Goal: Task Accomplishment & Management: Complete application form

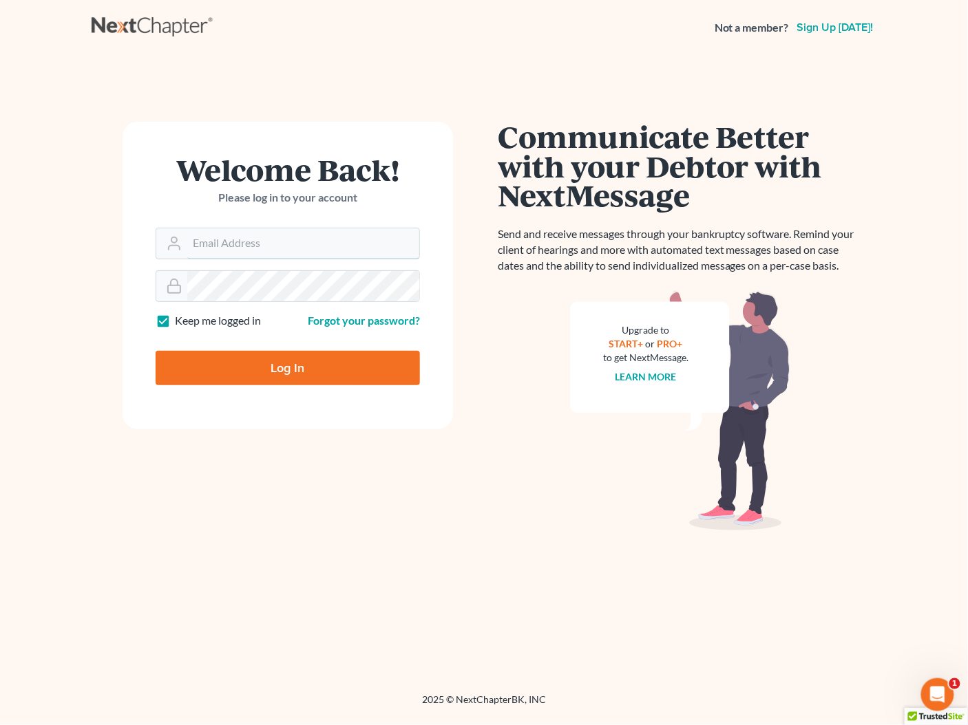
type input "[PERSON_NAME][EMAIL_ADDRESS][DOMAIN_NAME]"
click at [266, 368] on input "Log In" at bounding box center [288, 368] width 264 height 34
type input "Thinking..."
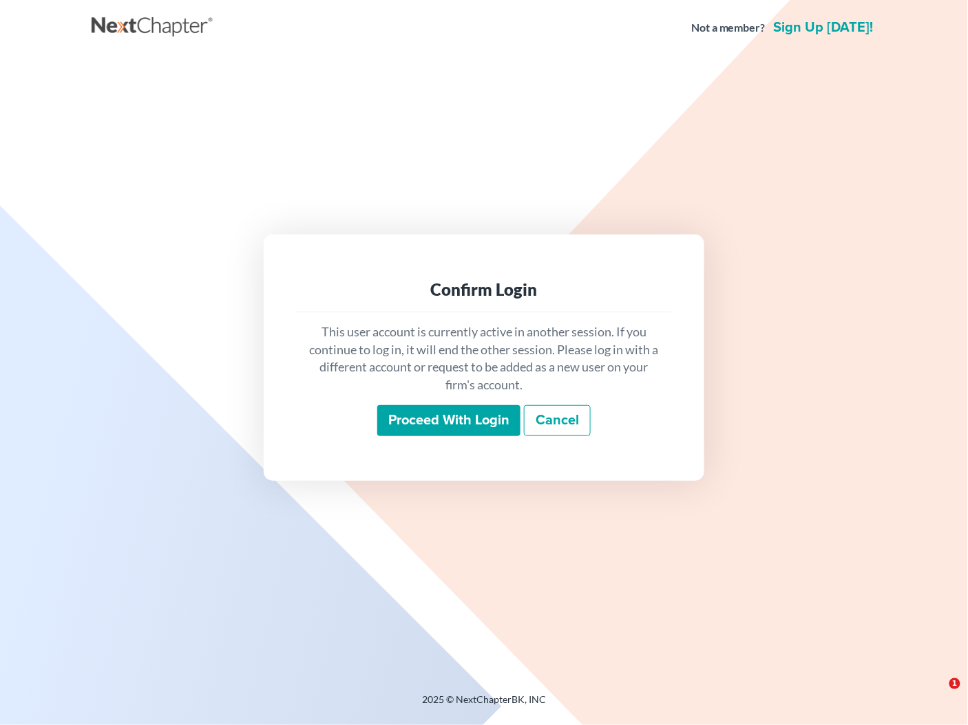
click at [478, 420] on input "Proceed with login" at bounding box center [448, 421] width 143 height 32
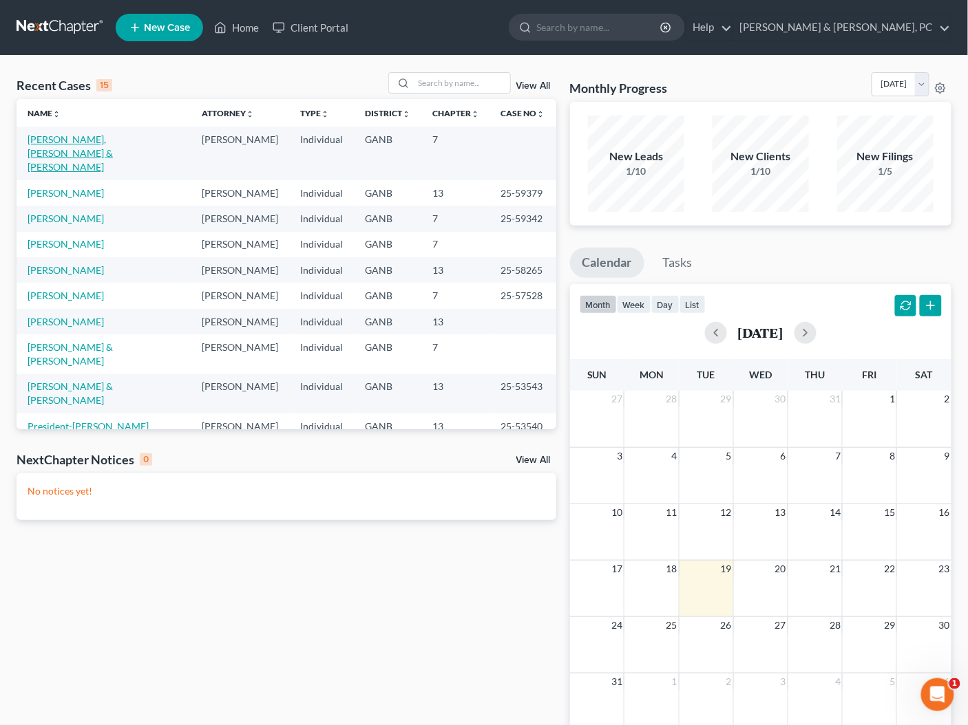
click at [92, 140] on link "[PERSON_NAME], [PERSON_NAME] & [PERSON_NAME]" at bounding box center [70, 152] width 85 height 39
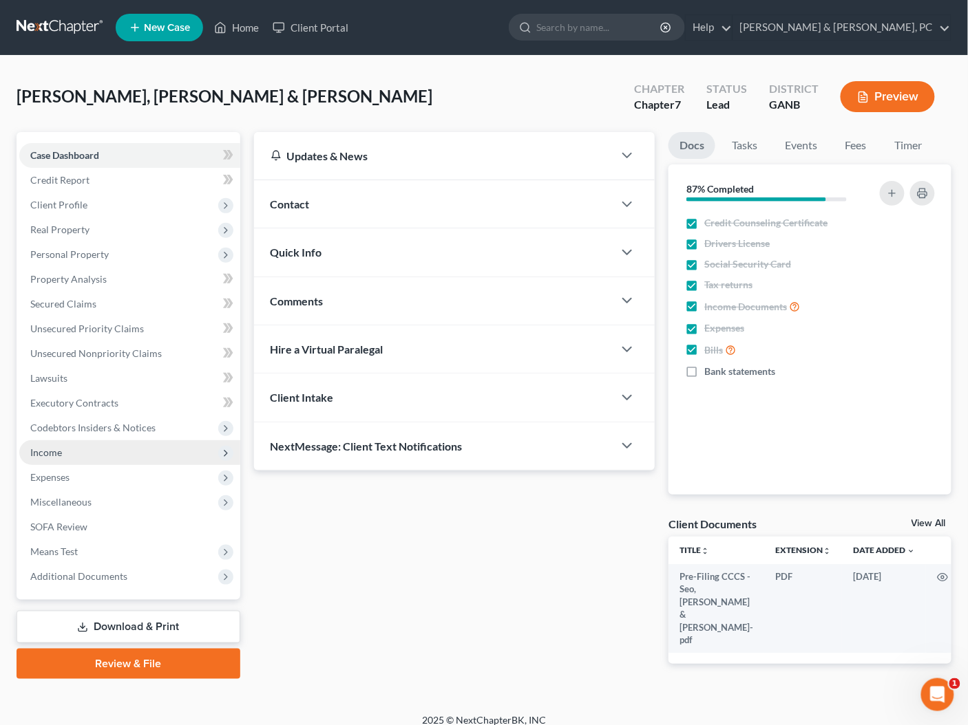
click at [53, 453] on span "Income" at bounding box center [46, 453] width 32 height 12
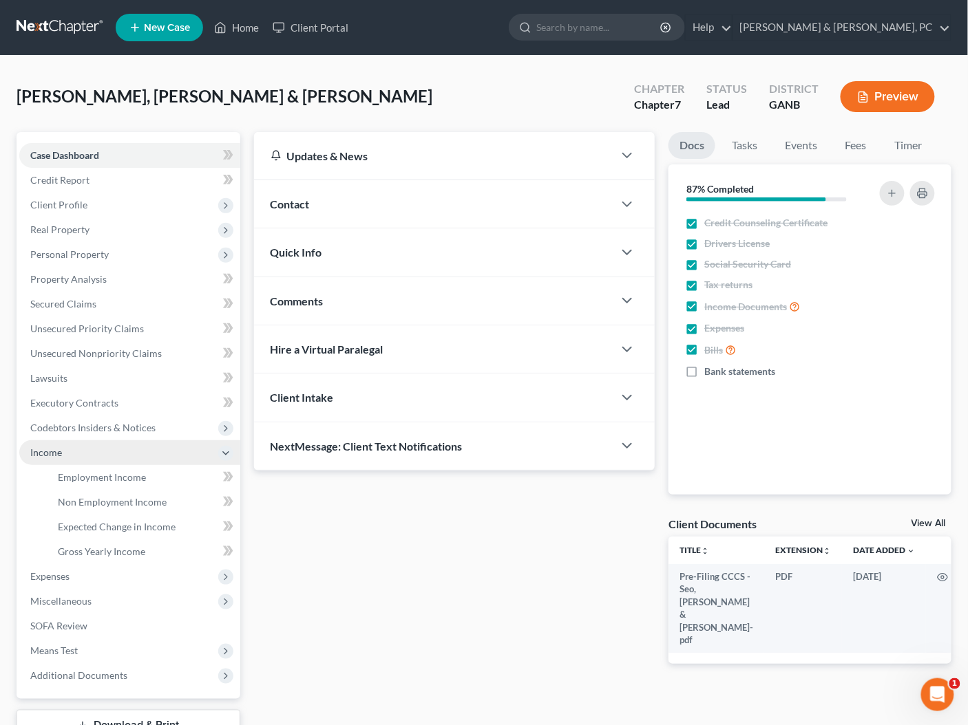
click at [63, 462] on span "Income" at bounding box center [129, 452] width 221 height 25
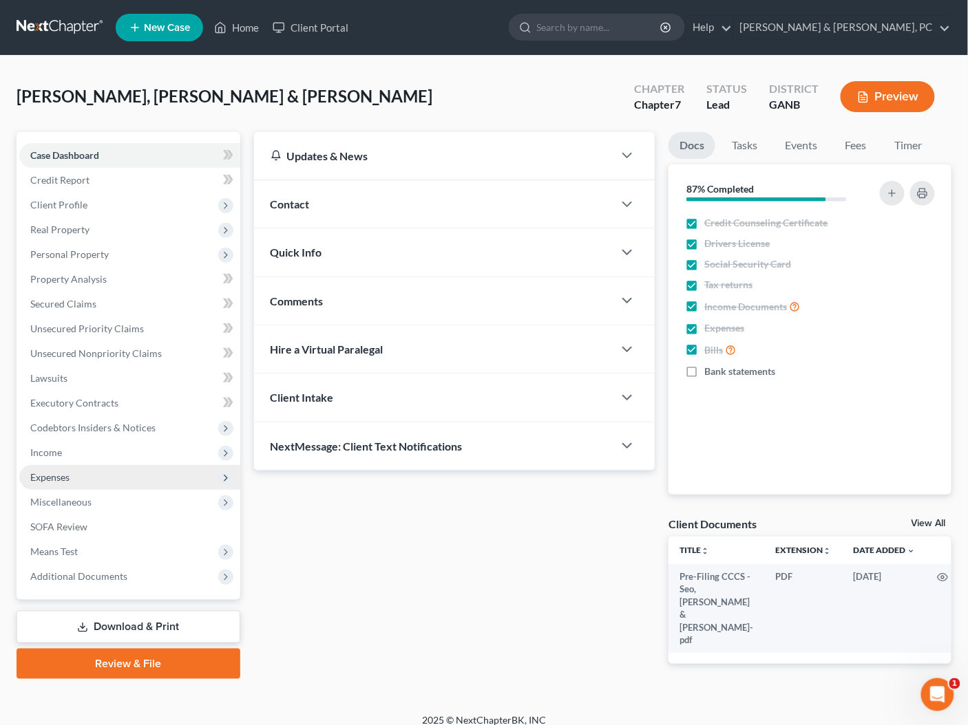
drag, startPoint x: 70, startPoint y: 476, endPoint x: 70, endPoint y: 466, distance: 10.3
click at [70, 475] on span "Expenses" at bounding box center [129, 477] width 221 height 25
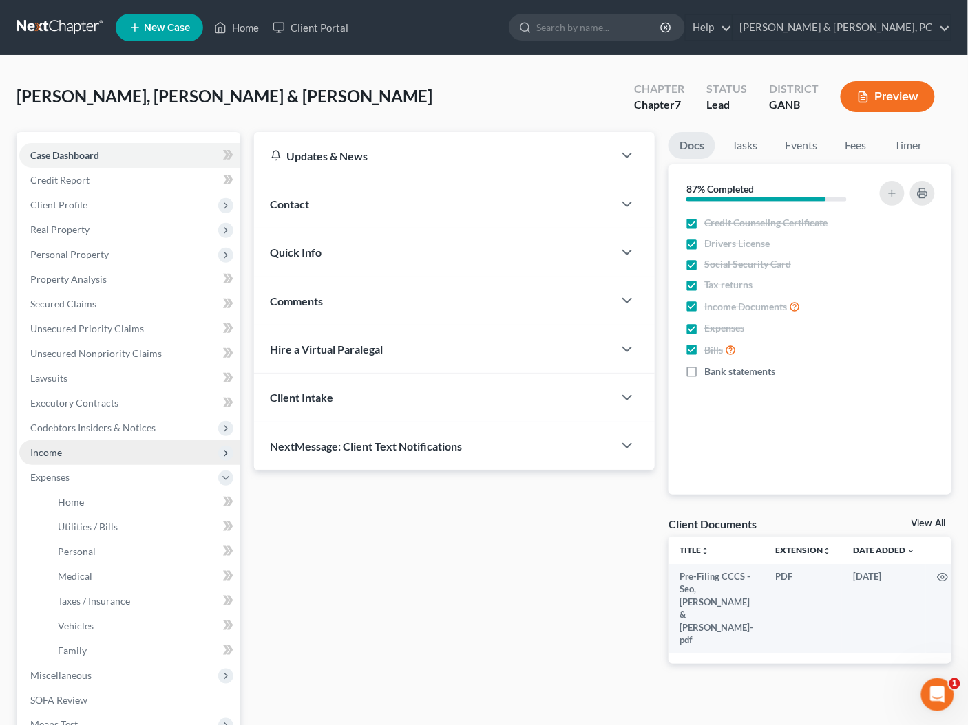
click at [72, 453] on span "Income" at bounding box center [129, 452] width 221 height 25
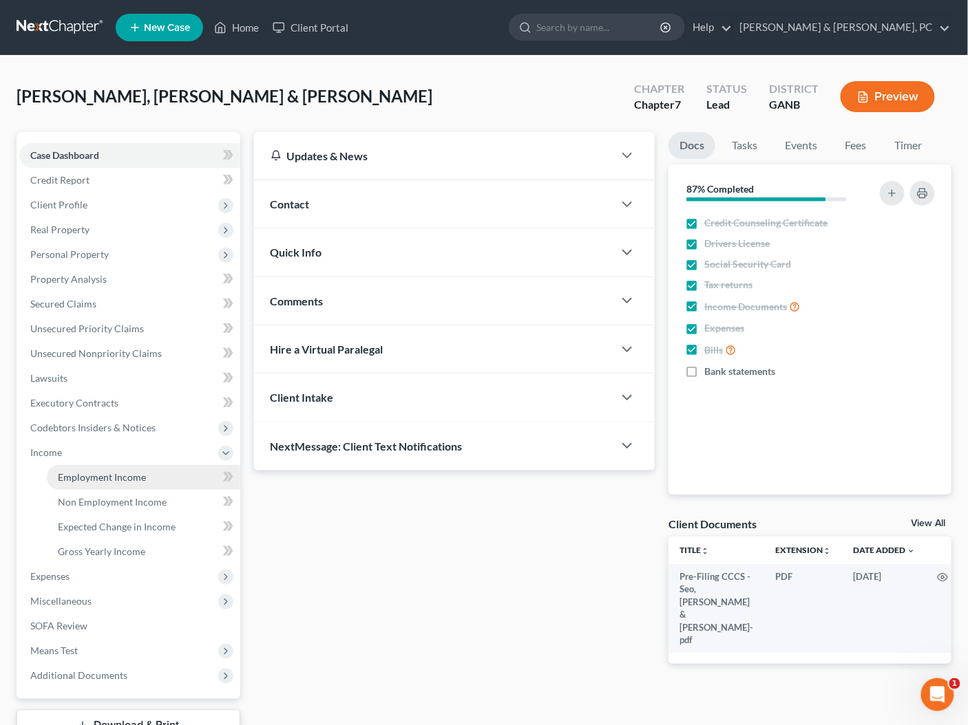
click at [76, 475] on span "Employment Income" at bounding box center [102, 477] width 88 height 12
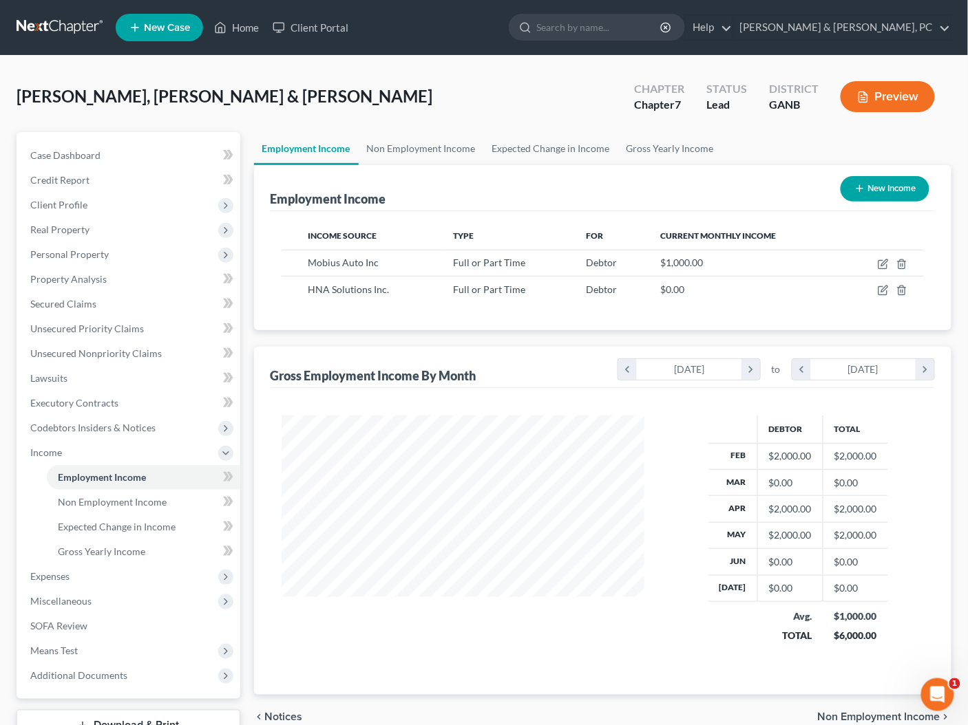
scroll to position [244, 390]
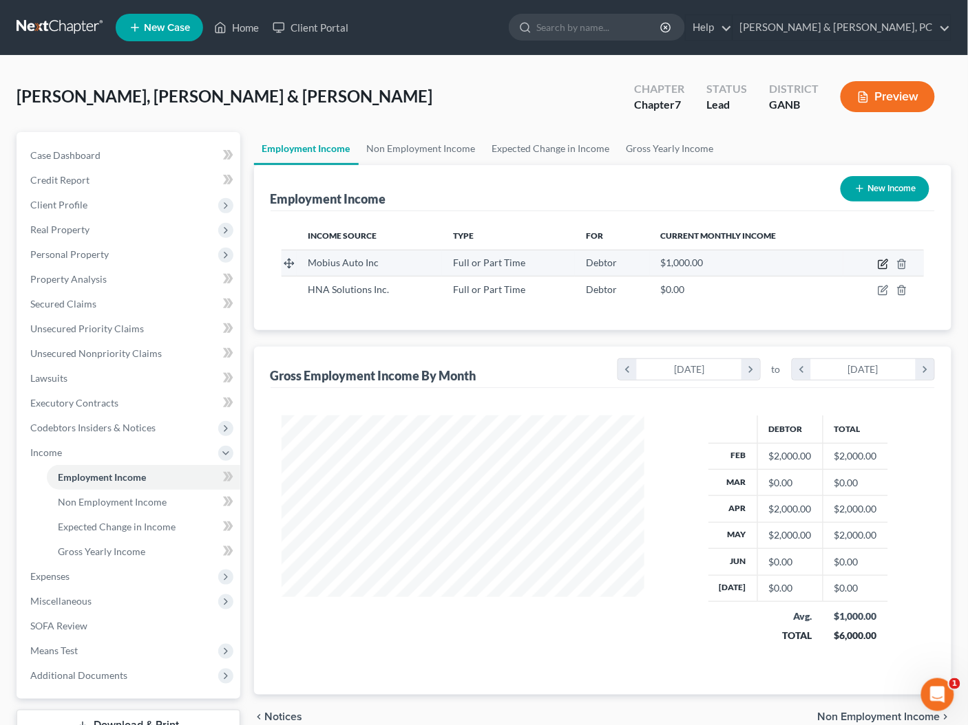
click at [883, 262] on icon "button" at bounding box center [884, 262] width 6 height 6
select select "0"
select select "10"
select select "0"
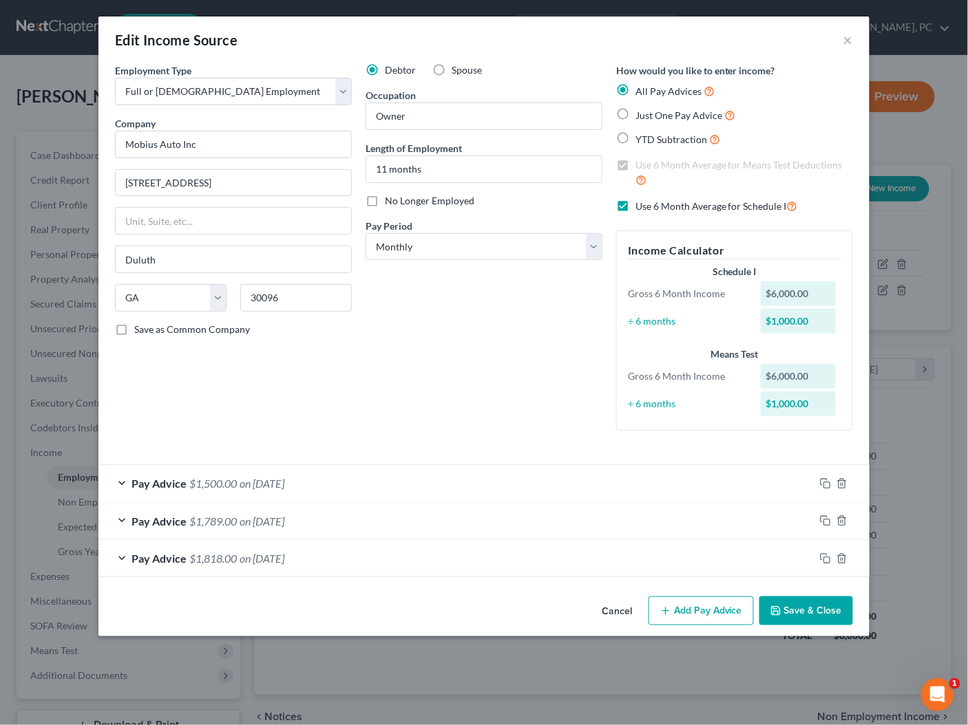
click at [696, 607] on button "Add Pay Advice" at bounding box center [700, 611] width 105 height 29
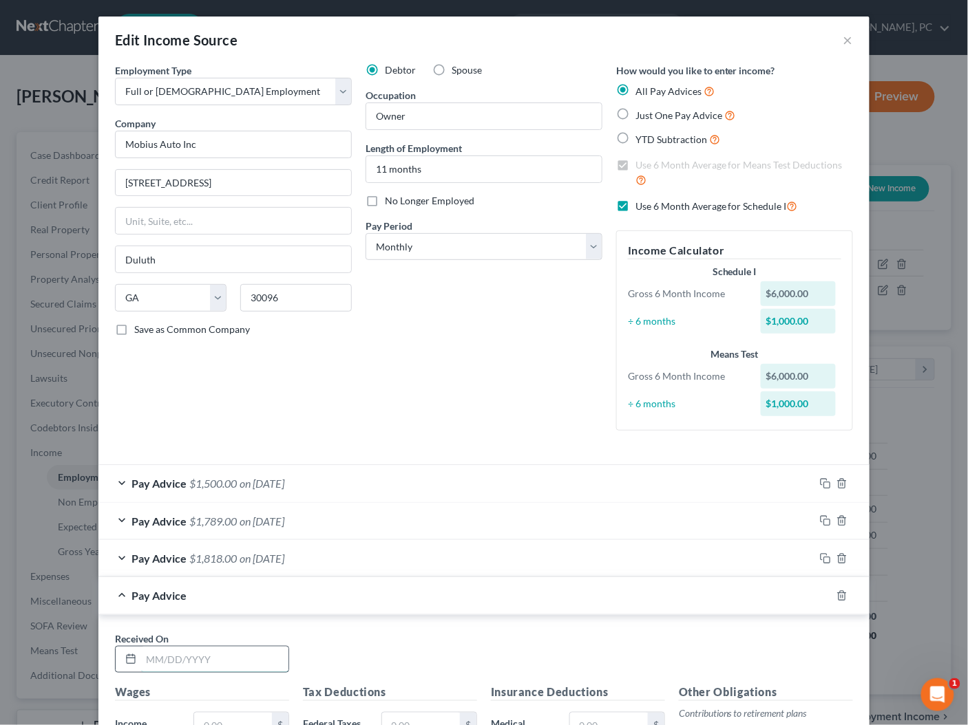
click at [239, 650] on input "text" at bounding box center [214, 660] width 147 height 26
type input "[DATE]"
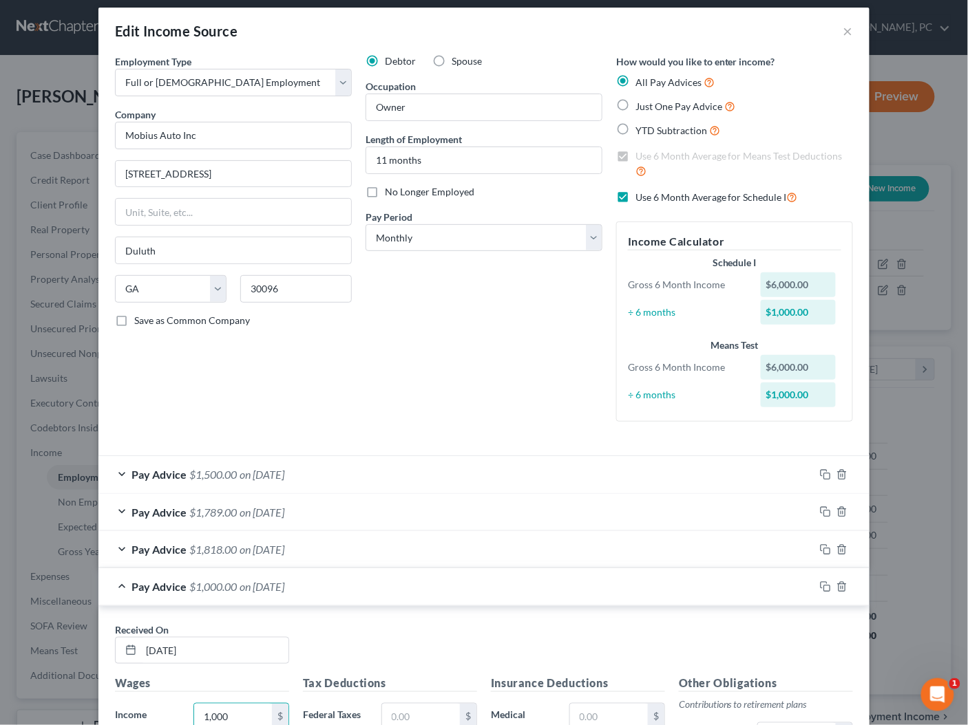
type input "1,000"
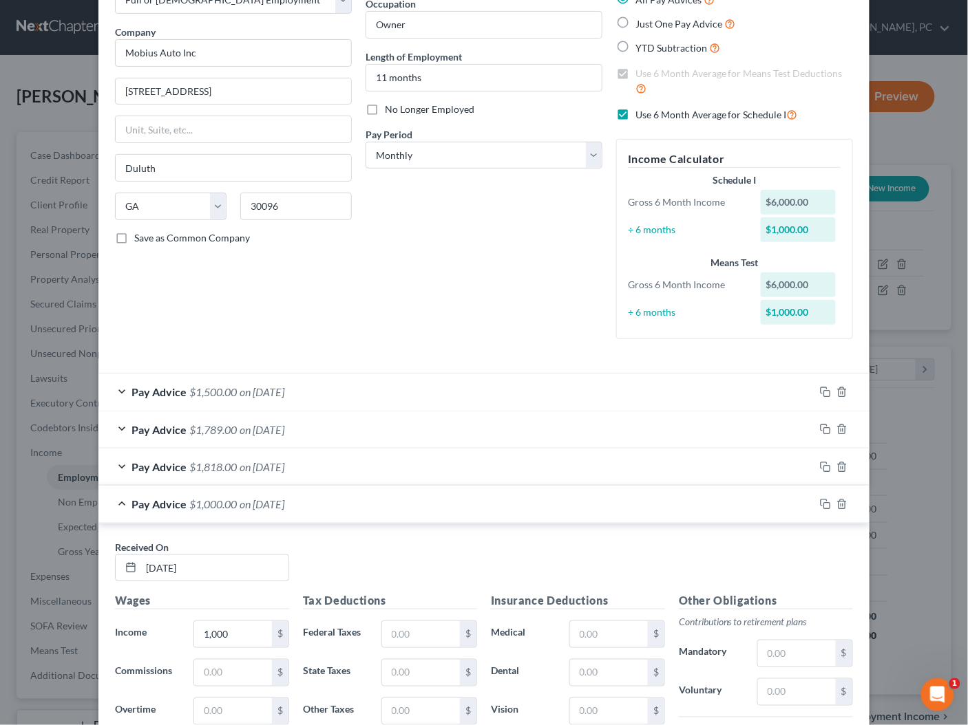
scroll to position [98, 0]
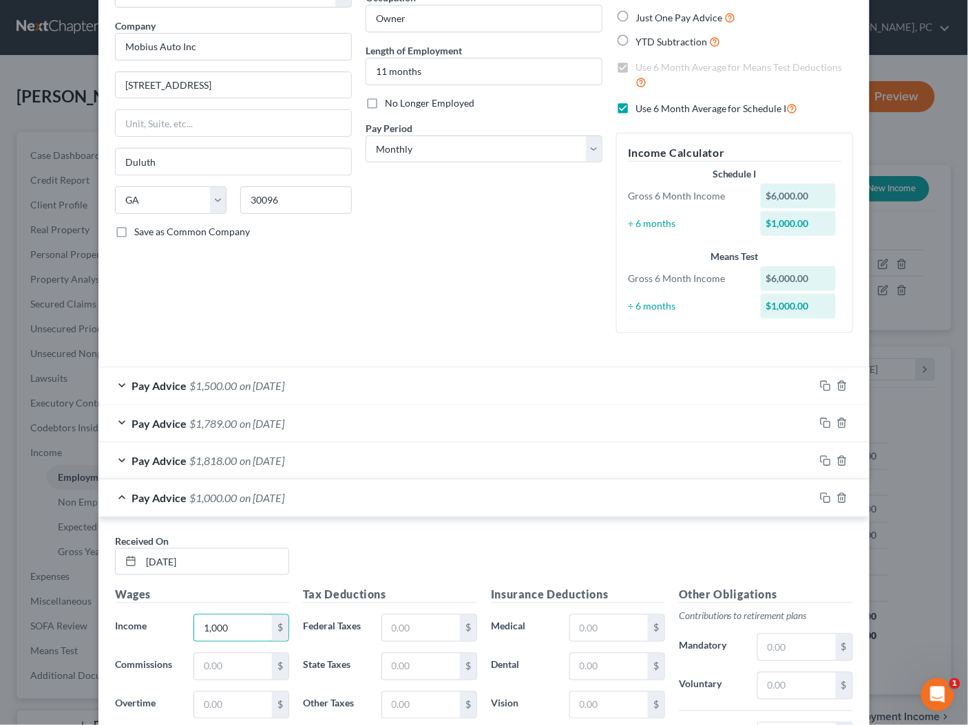
click at [453, 500] on div "Pay Advice $1,000.00 on [DATE]" at bounding box center [456, 498] width 716 height 36
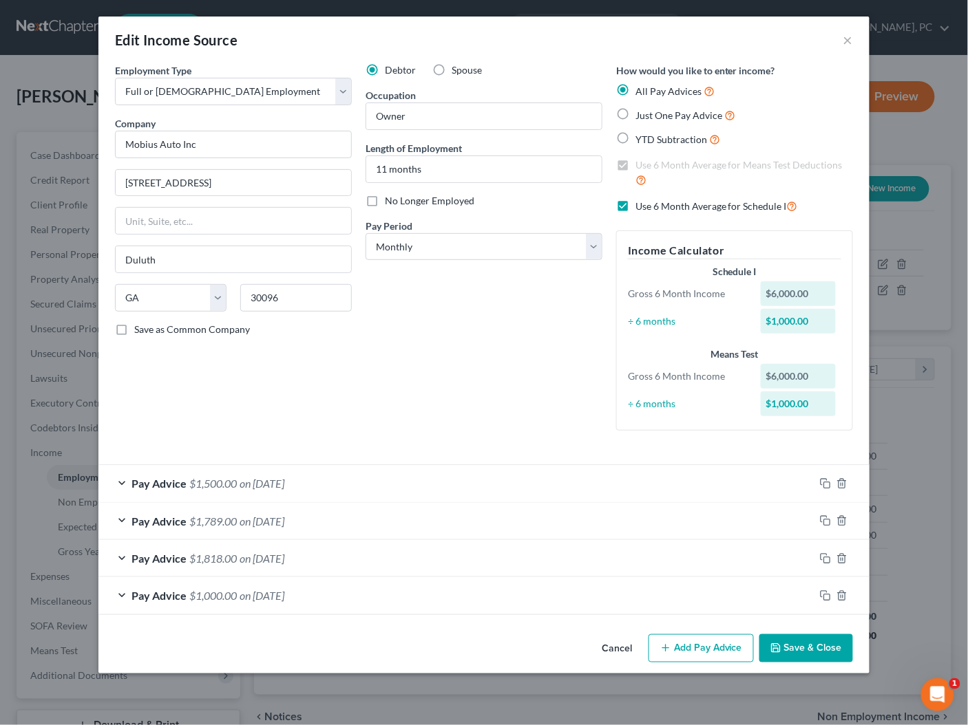
scroll to position [0, 0]
click at [708, 646] on button "Add Pay Advice" at bounding box center [700, 648] width 105 height 29
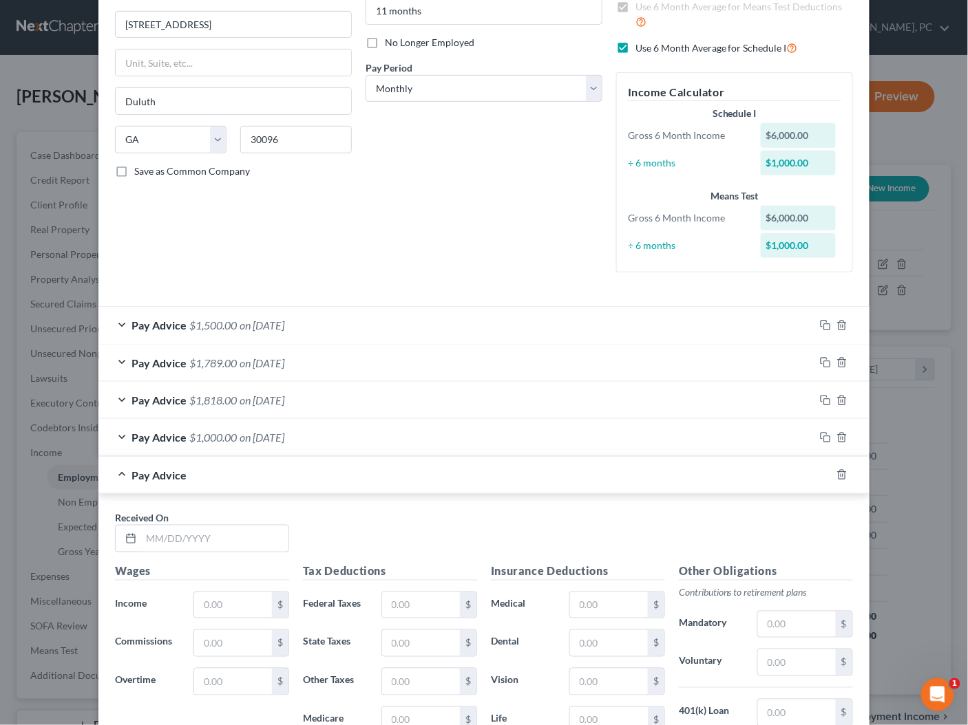
scroll to position [207, 0]
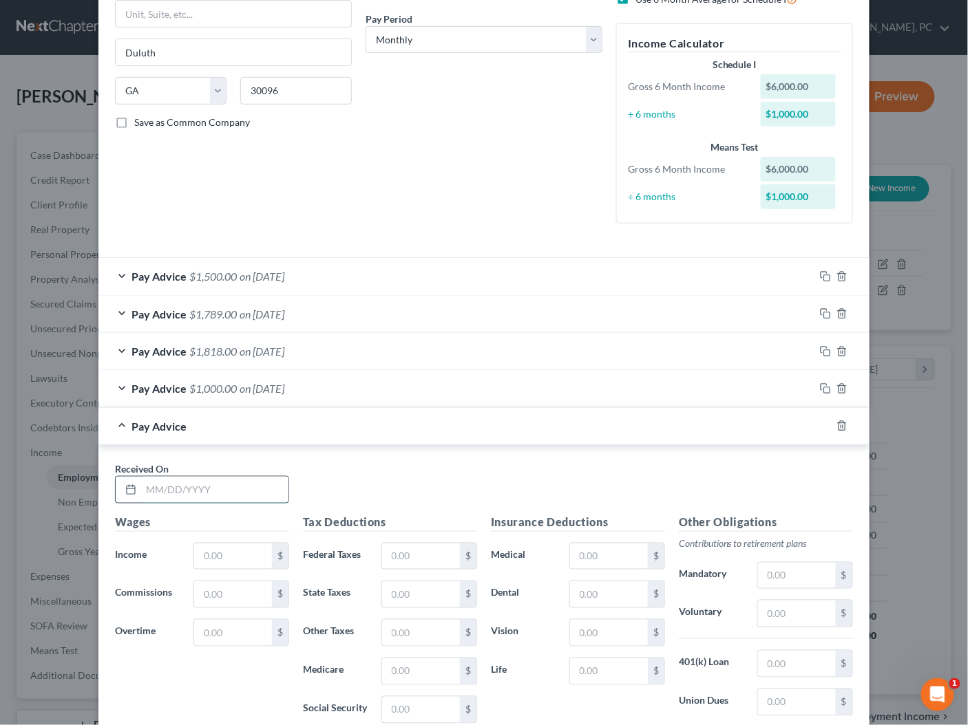
click at [244, 489] on input "text" at bounding box center [214, 490] width 147 height 26
type input "[DATE]"
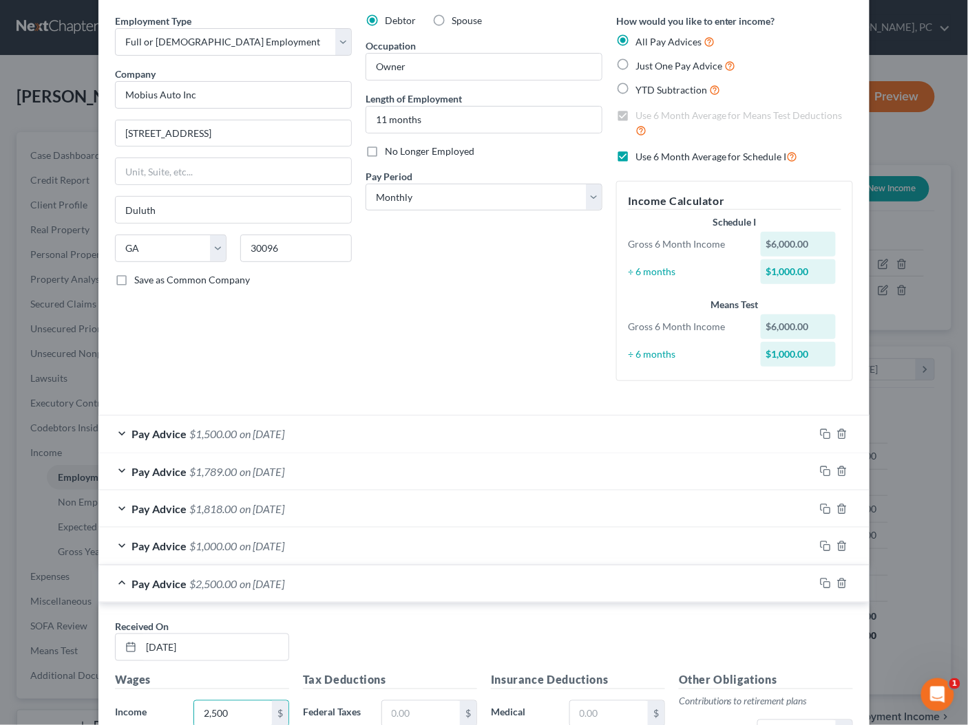
scroll to position [47, 0]
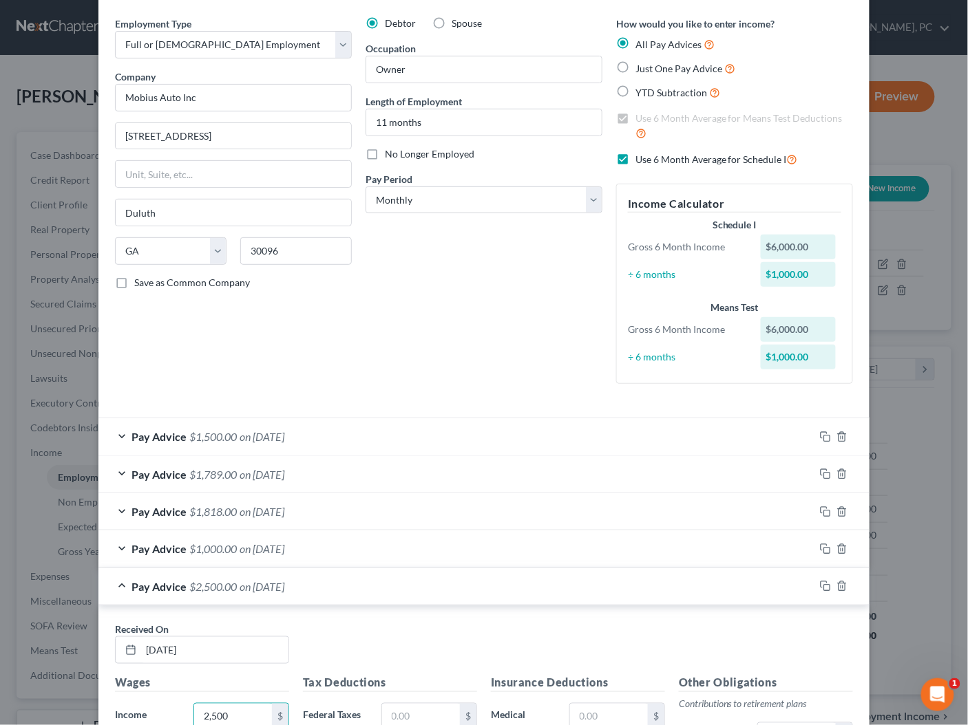
type input "2,500"
click at [478, 577] on div "Pay Advice $2,500.00 on [DATE]" at bounding box center [456, 586] width 716 height 36
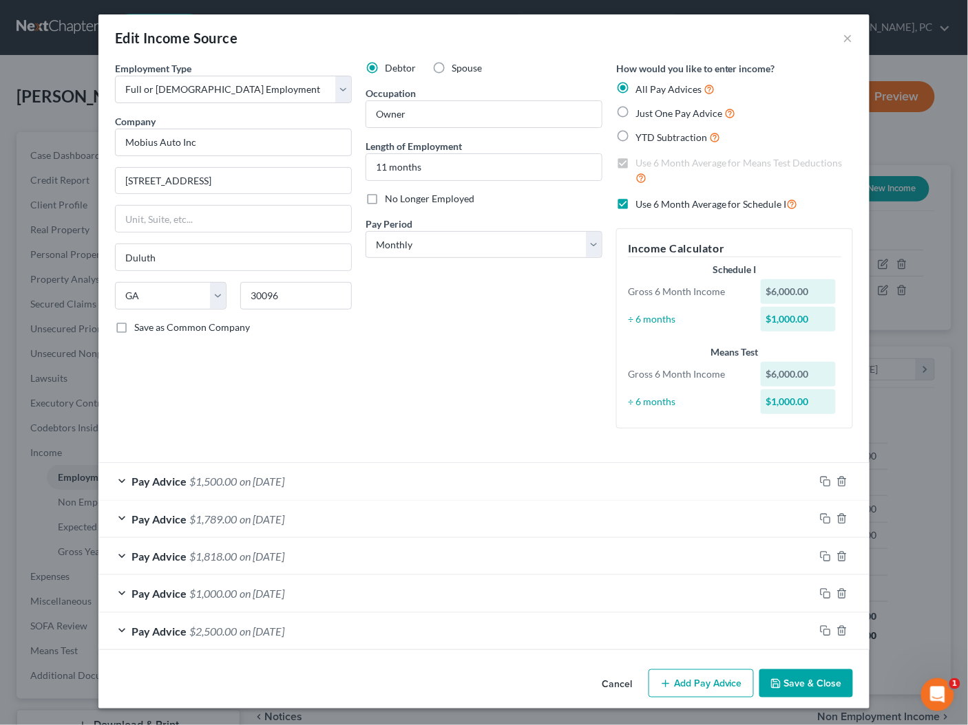
scroll to position [0, 0]
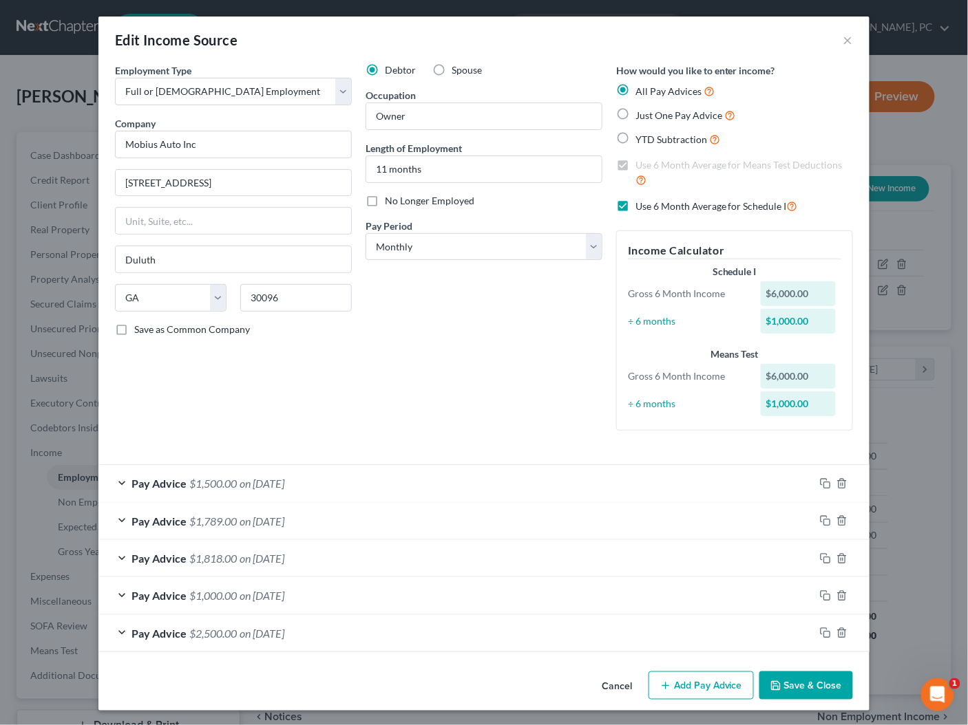
click at [680, 687] on button "Add Pay Advice" at bounding box center [700, 686] width 105 height 29
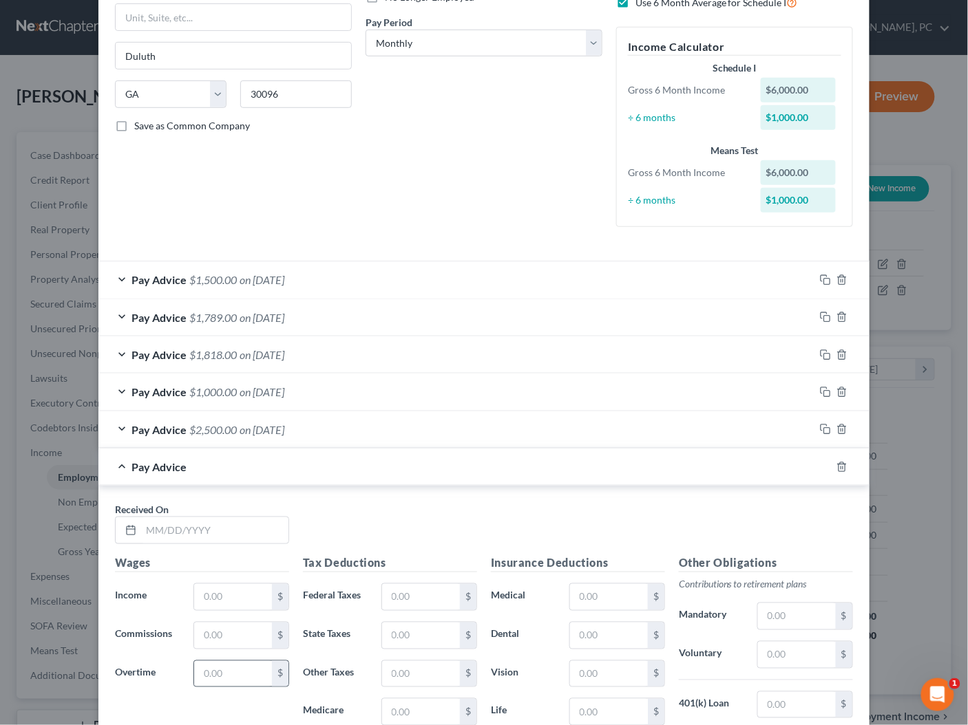
scroll to position [281, 0]
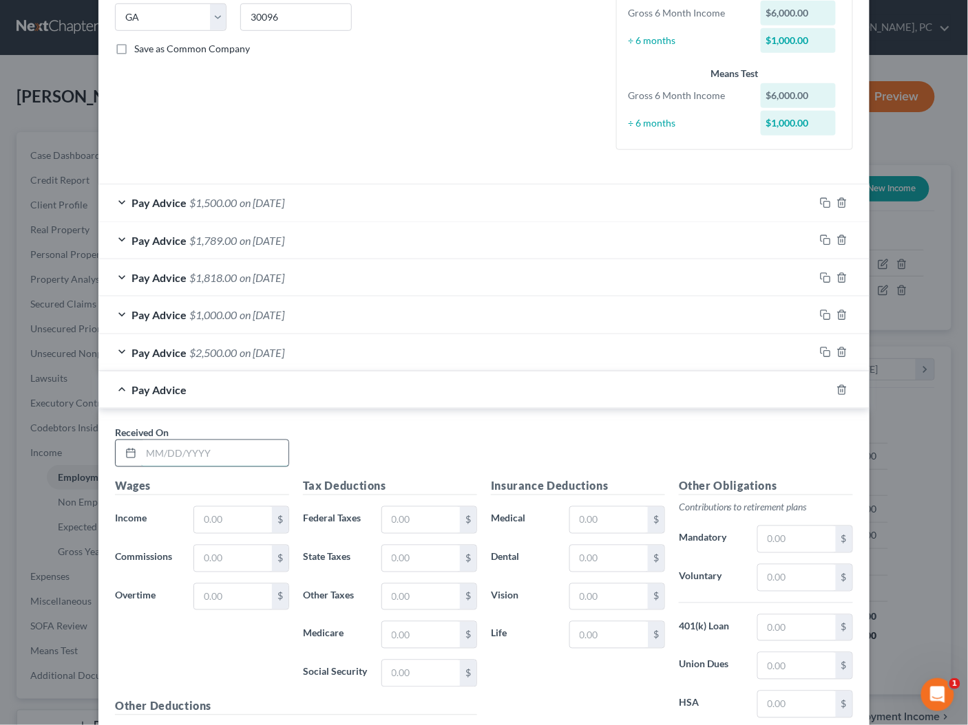
click at [222, 449] on input "text" at bounding box center [214, 453] width 147 height 26
type input "[DATE]"
type input "2,200"
click at [425, 392] on div "Pay Advice $2,200.00 on [DATE]" at bounding box center [456, 390] width 716 height 36
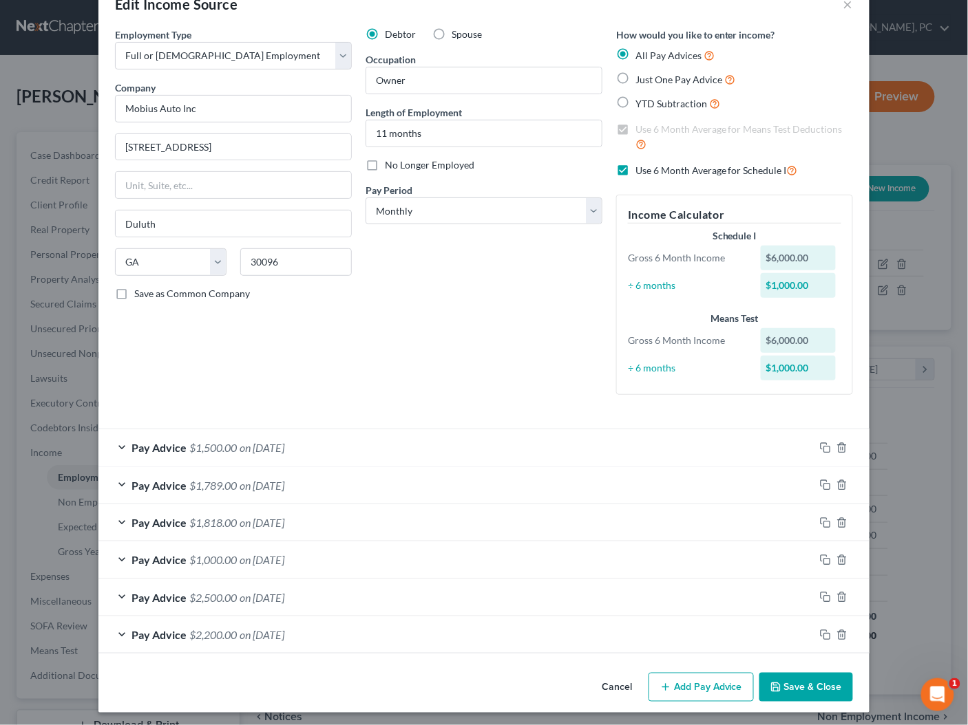
click at [693, 686] on button "Add Pay Advice" at bounding box center [700, 687] width 105 height 29
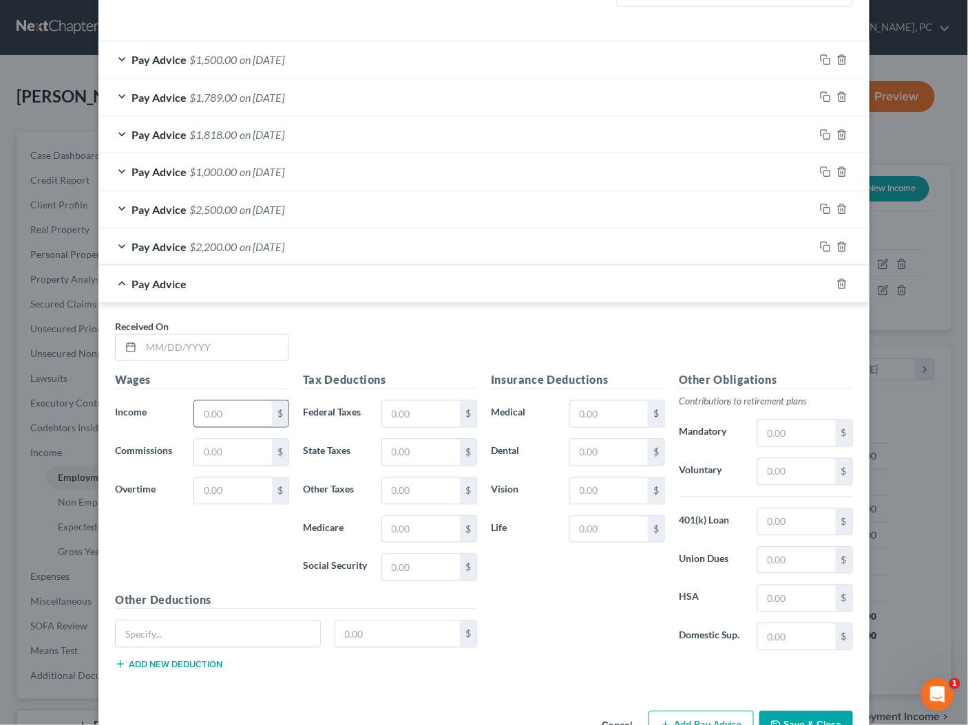
scroll to position [427, 0]
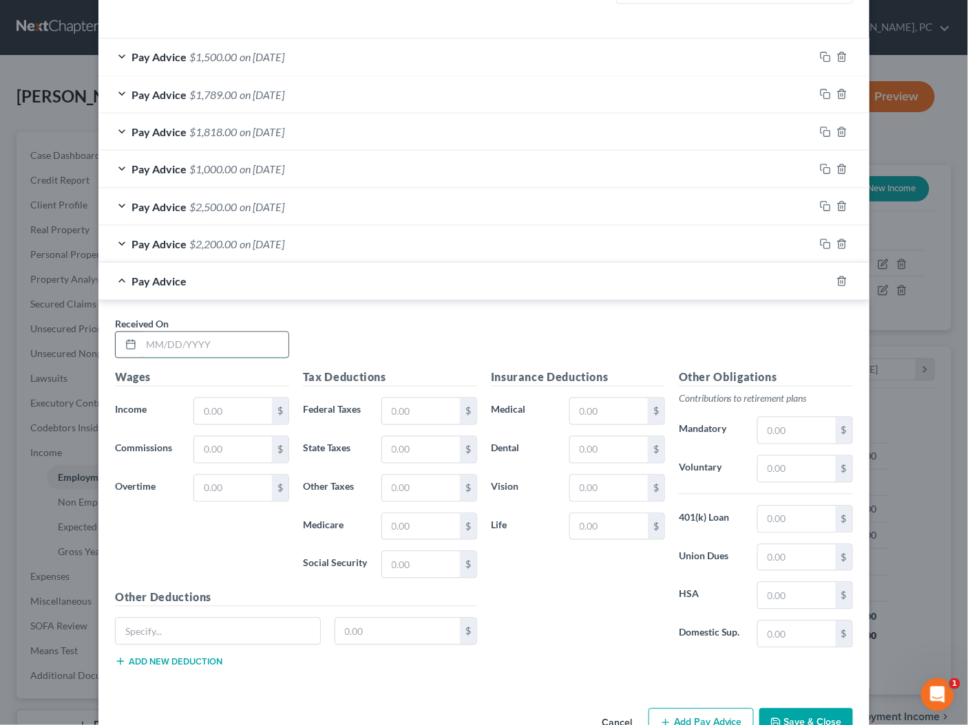
click at [207, 352] on input "text" at bounding box center [214, 345] width 147 height 26
type input "[DATE]"
type input "2,000"
click at [351, 281] on div "Pay Advice $2,000.00 on [DATE]" at bounding box center [456, 281] width 716 height 36
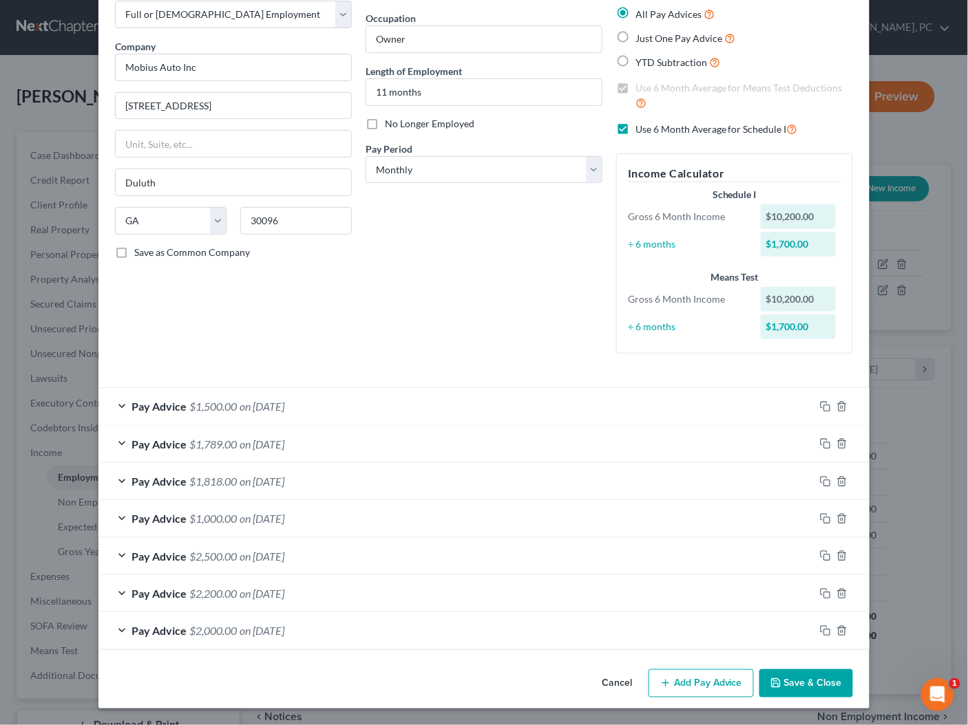
scroll to position [73, 0]
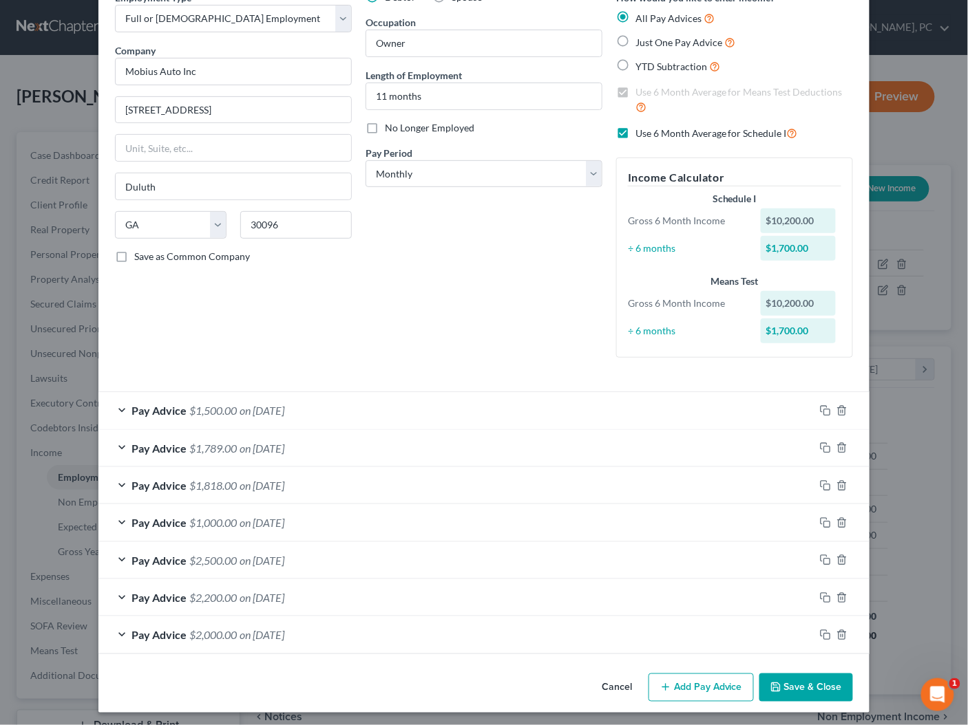
click at [703, 679] on button "Add Pay Advice" at bounding box center [700, 688] width 105 height 29
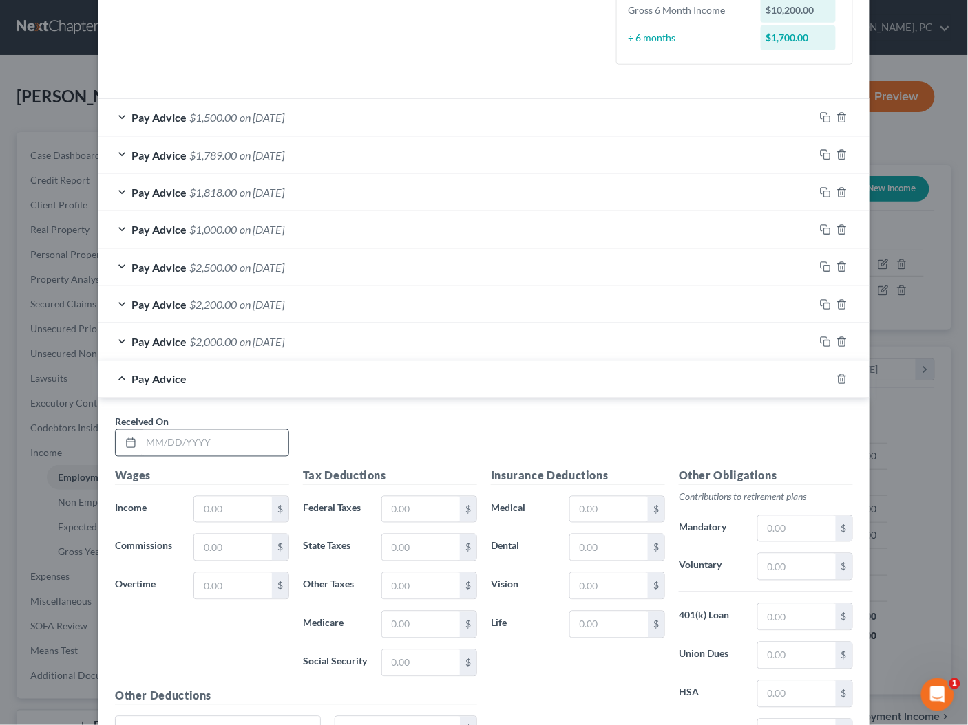
scroll to position [379, 0]
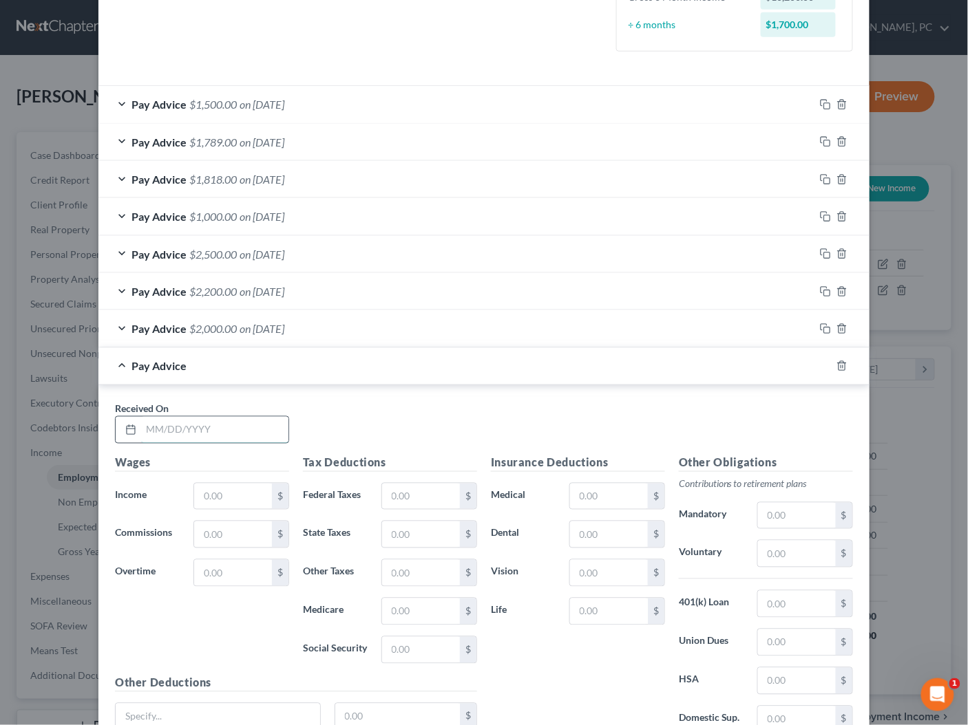
click at [221, 425] on input "text" at bounding box center [214, 430] width 147 height 26
type input "[DATE]"
type input "1,500"
click at [478, 365] on div "Pay Advice $1,500.00 on [DATE]" at bounding box center [456, 366] width 716 height 36
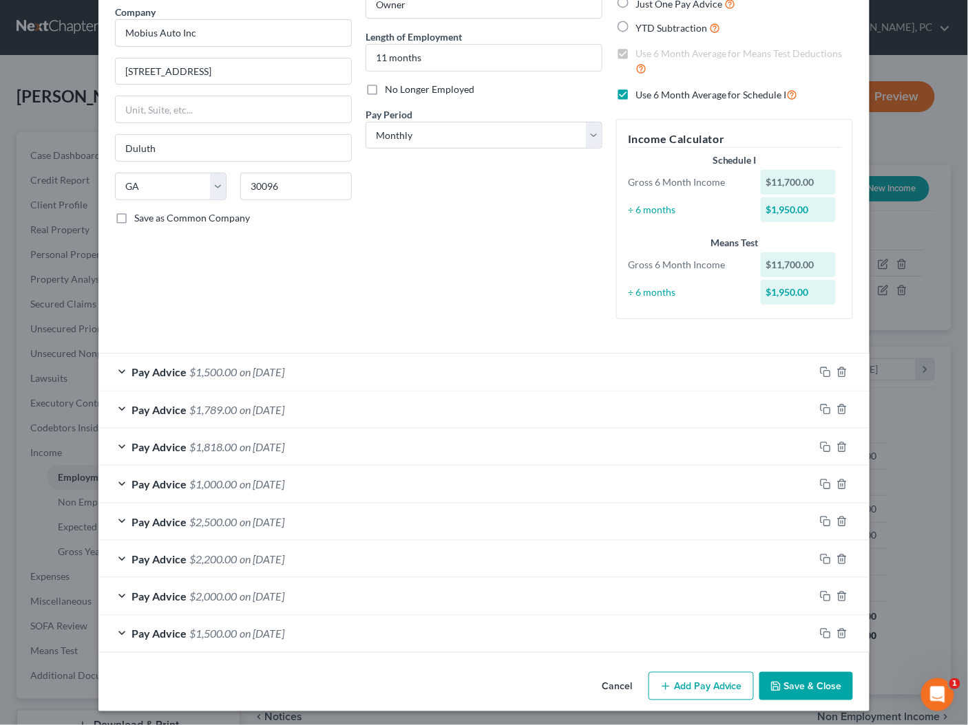
scroll to position [110, 0]
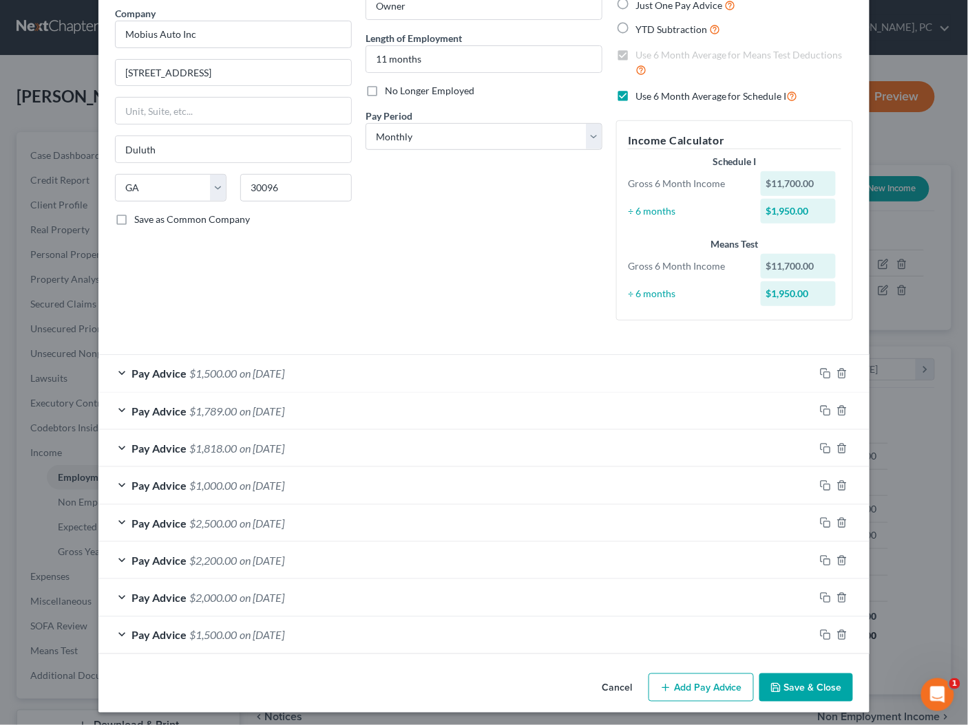
click at [705, 688] on button "Add Pay Advice" at bounding box center [700, 688] width 105 height 29
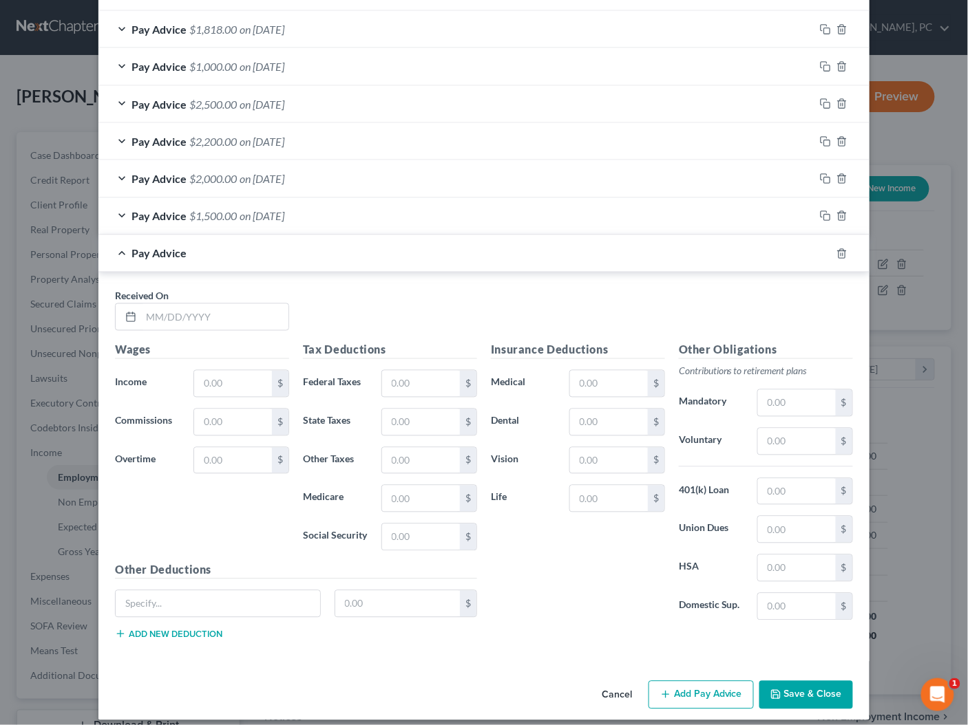
scroll to position [531, 0]
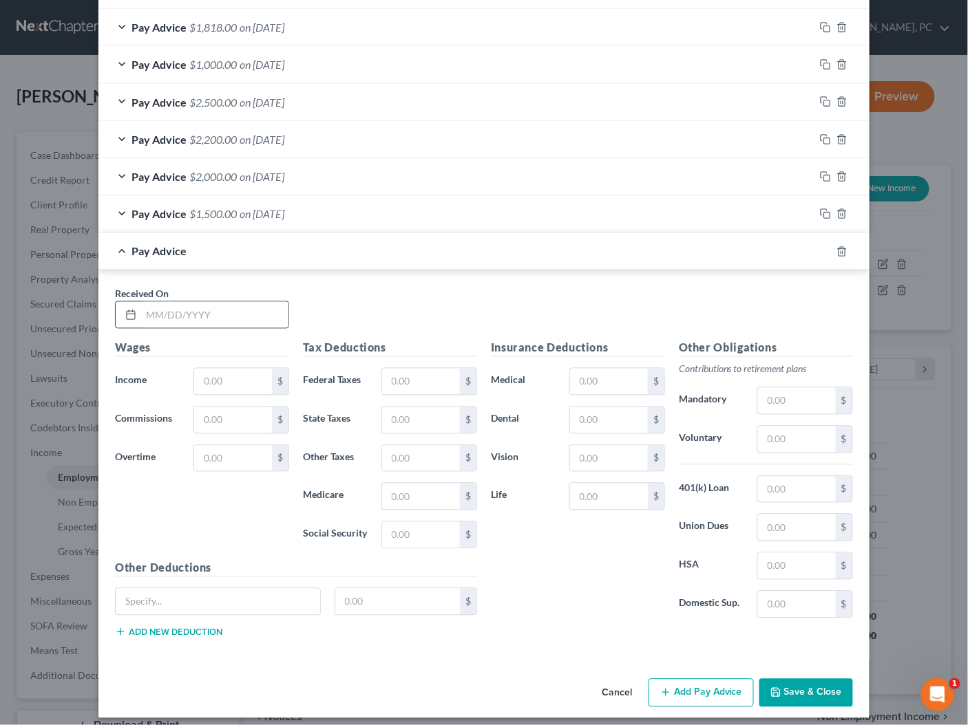
click at [239, 315] on input "text" at bounding box center [214, 315] width 147 height 26
type input "[DATE]"
type input "1,000"
click at [461, 253] on div "Pay Advice $1,000.00 on [DATE]" at bounding box center [456, 251] width 716 height 36
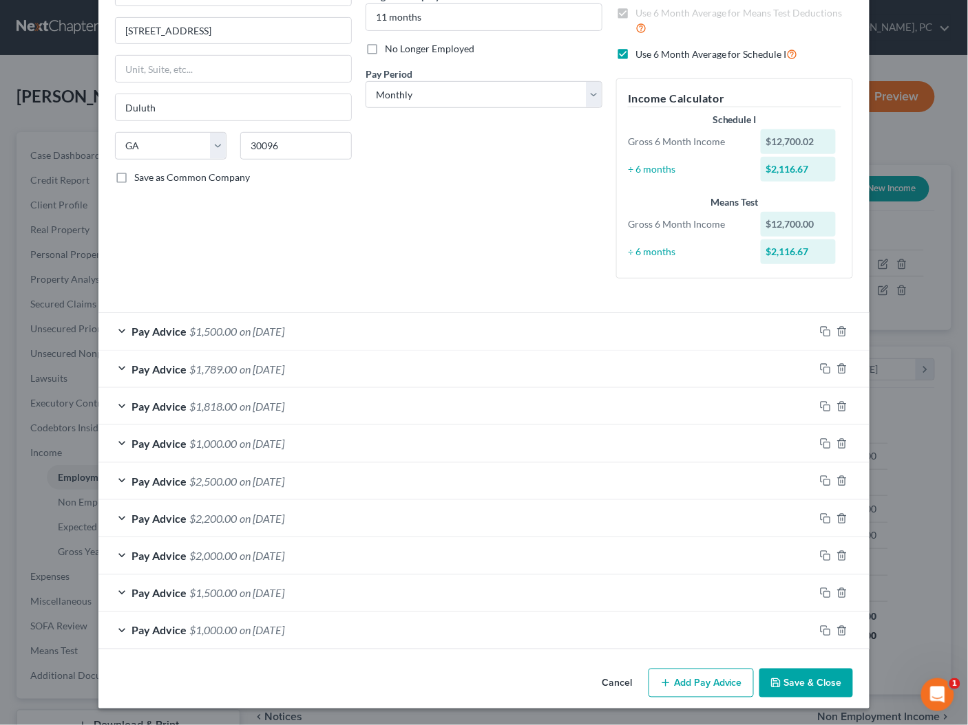
scroll to position [147, 0]
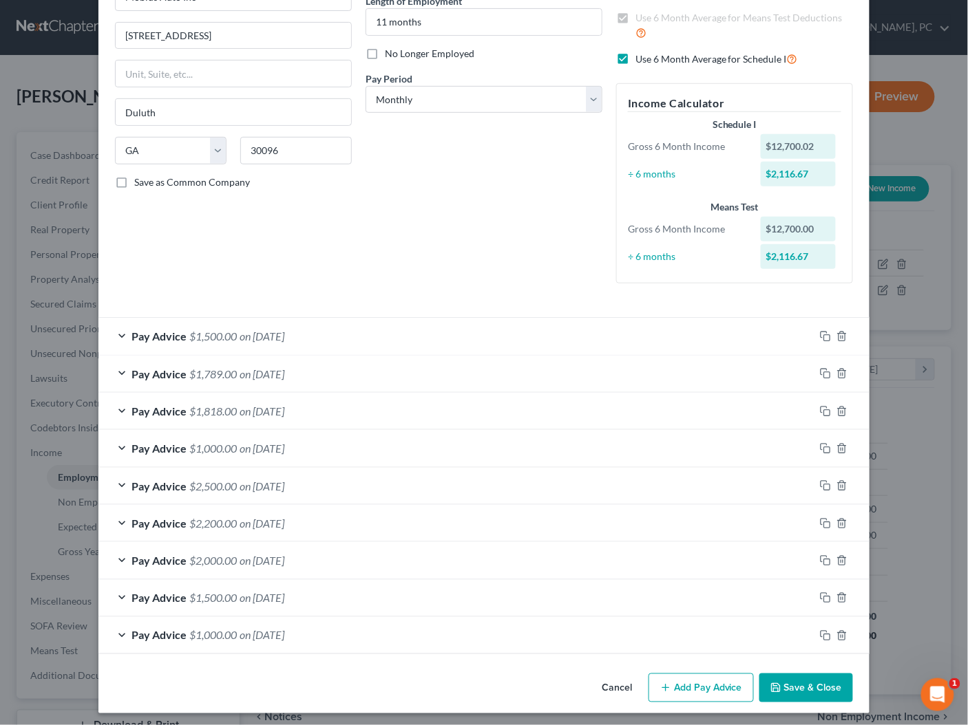
click at [694, 677] on button "Add Pay Advice" at bounding box center [700, 688] width 105 height 29
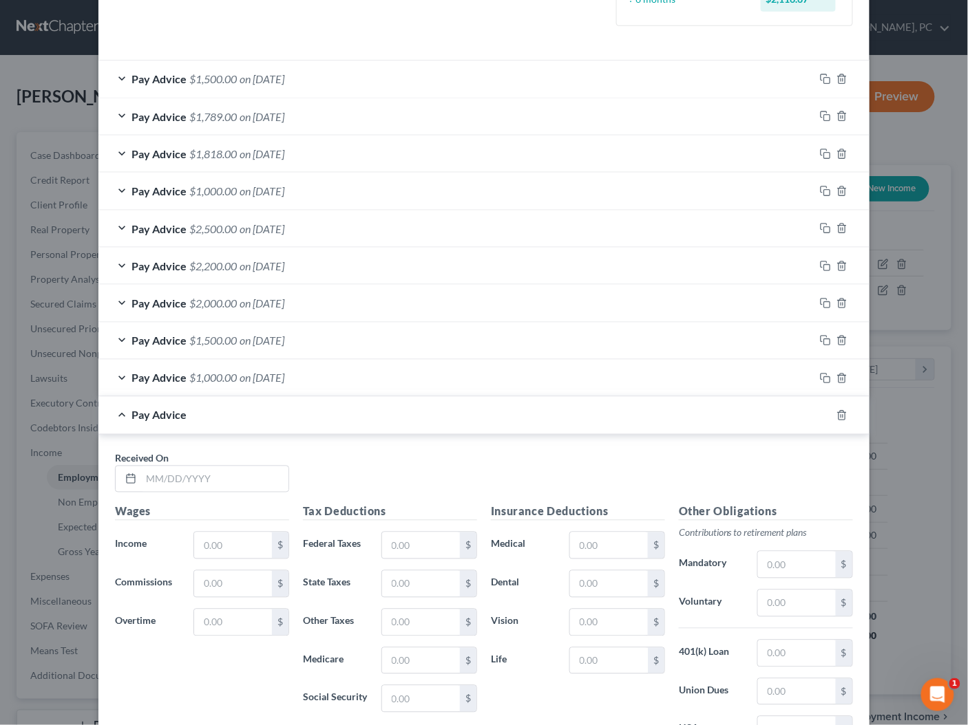
scroll to position [427, 0]
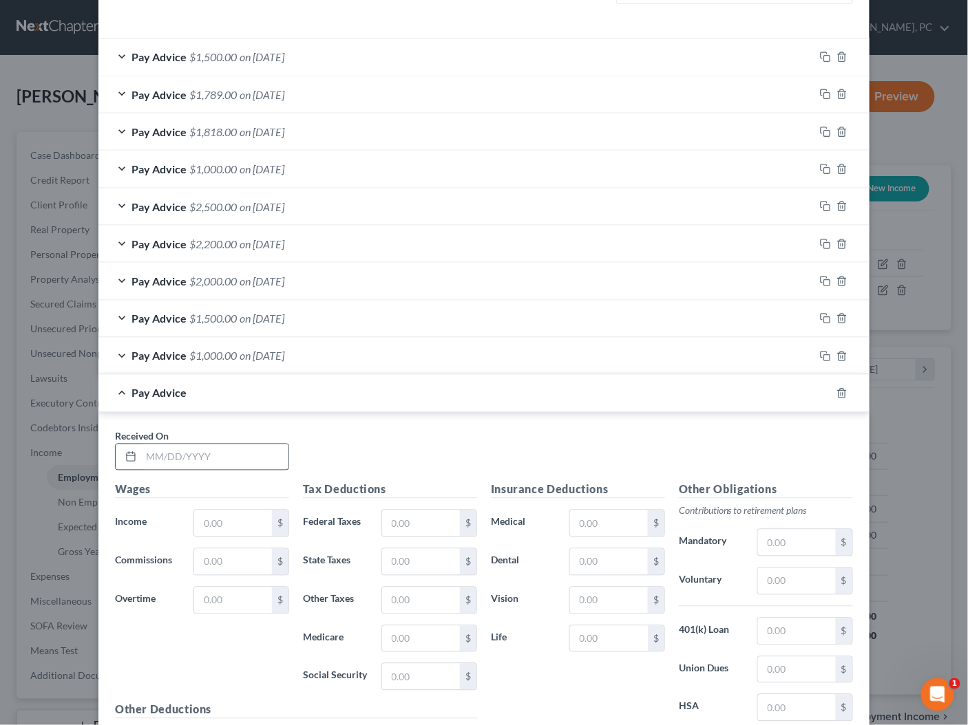
click at [228, 445] on input "text" at bounding box center [214, 458] width 147 height 26
type input "[DATE]"
click at [239, 522] on input "text" at bounding box center [233, 524] width 78 height 26
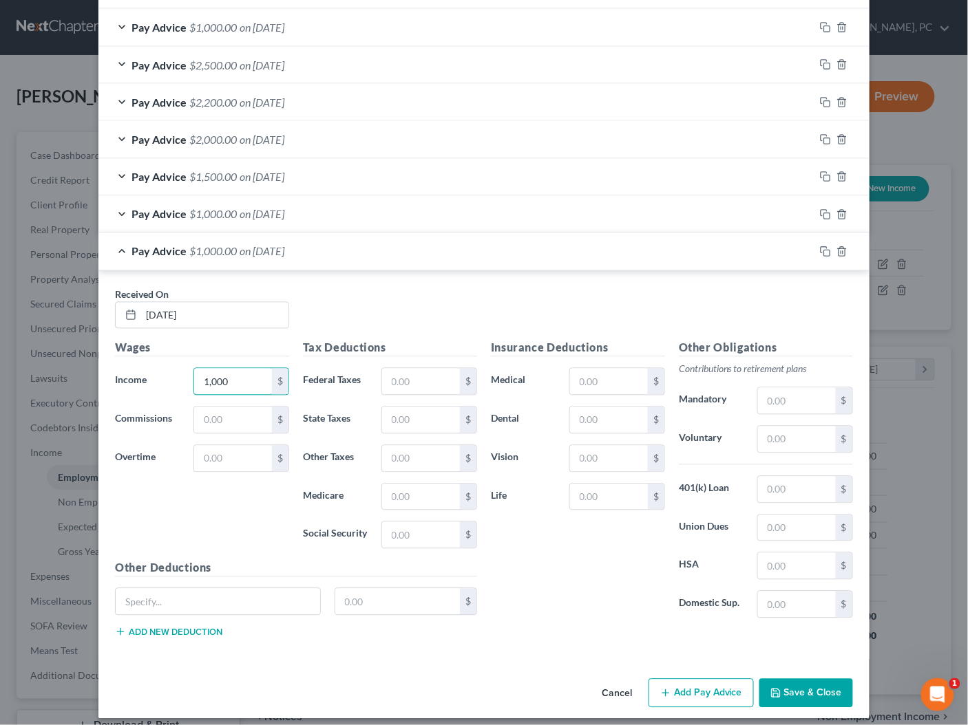
scroll to position [566, 0]
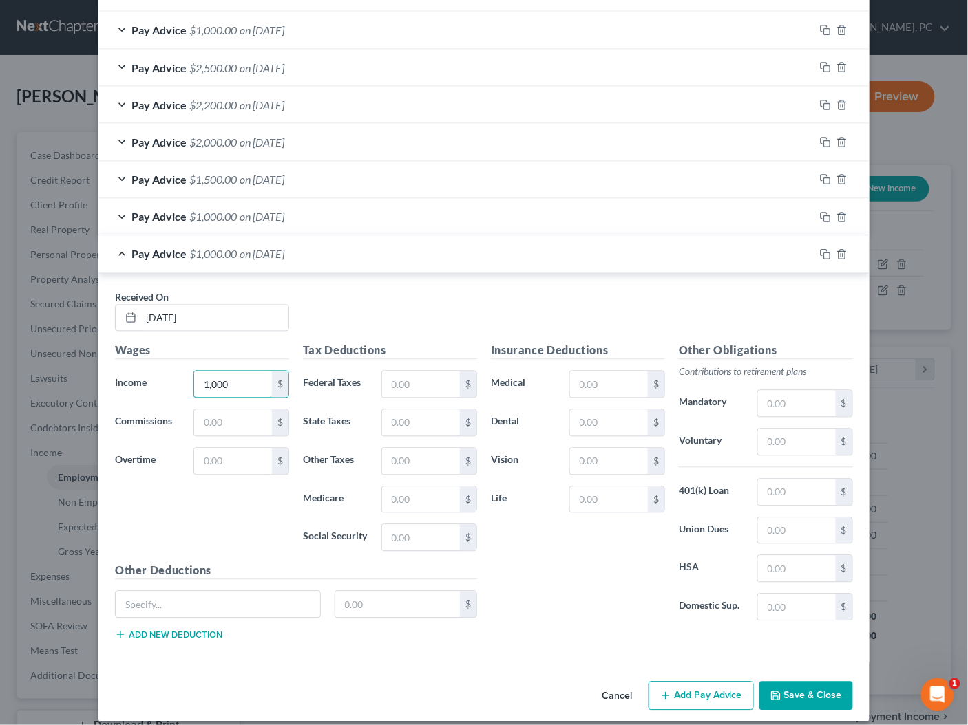
type input "1,000"
click at [690, 688] on button "Add Pay Advice" at bounding box center [700, 696] width 105 height 29
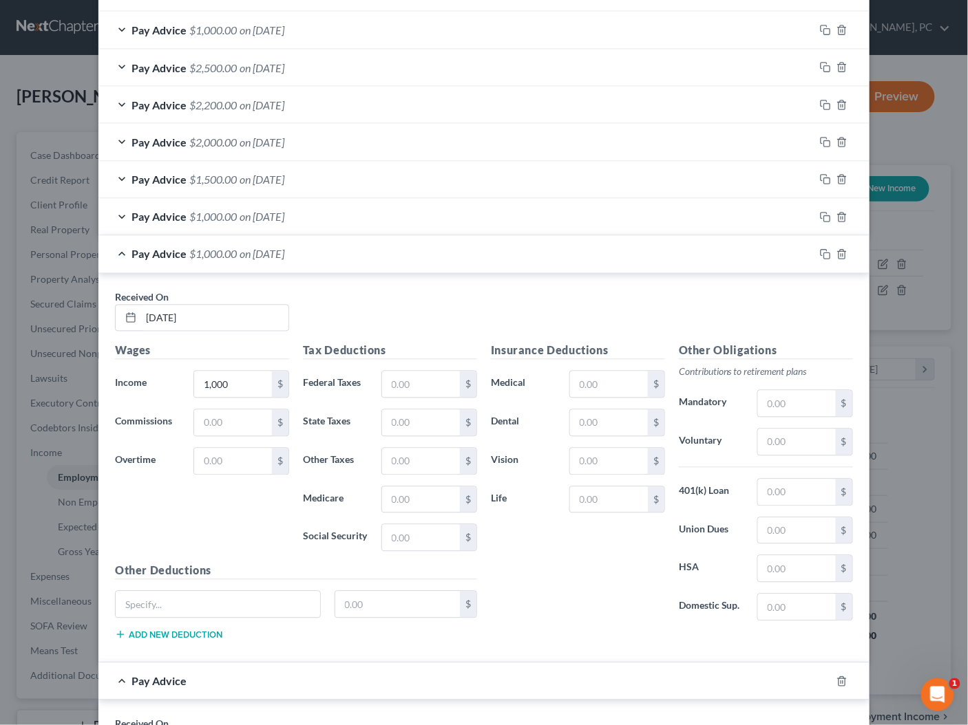
click at [407, 239] on div "Pay Advice $1,000.00 on [DATE]" at bounding box center [456, 254] width 716 height 36
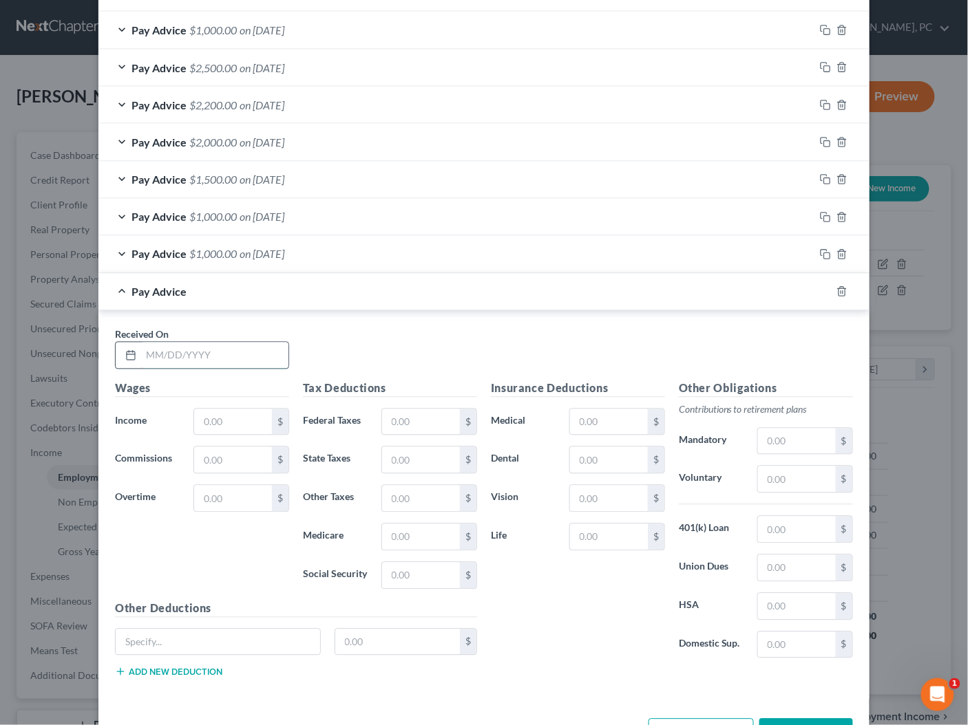
click at [249, 343] on input "text" at bounding box center [214, 356] width 147 height 26
type input "[DATE]"
type input "500"
click at [663, 658] on div "Insurance Deductions Medical $ Dental $ Vision $ Life $" at bounding box center [578, 526] width 188 height 290
click at [521, 292] on div "Pay Advice $500.00 on [DATE]" at bounding box center [456, 292] width 716 height 36
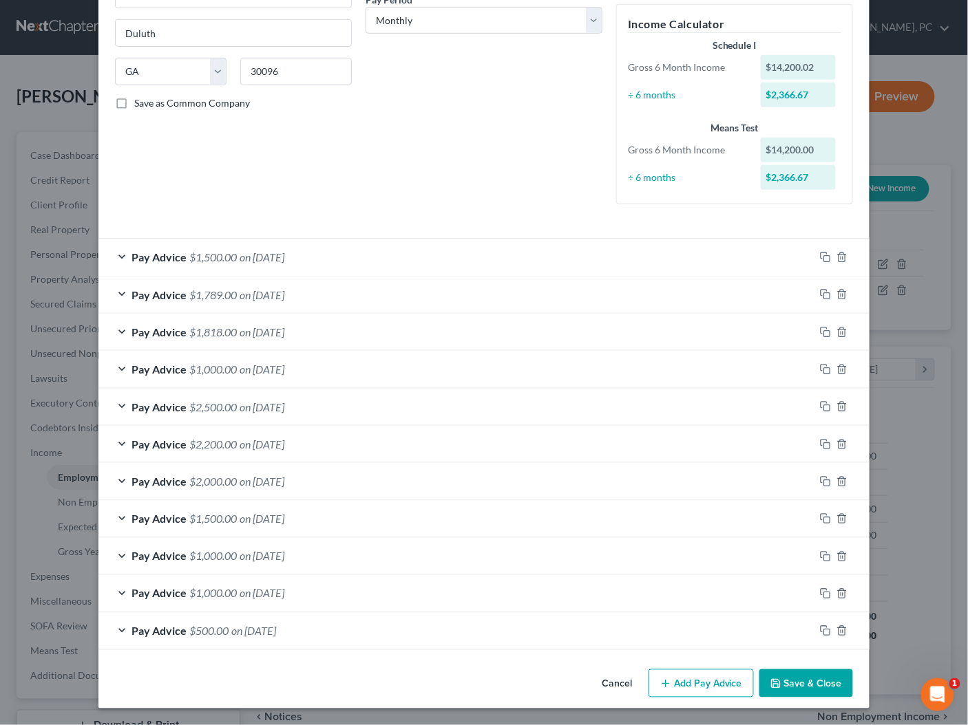
scroll to position [222, 0]
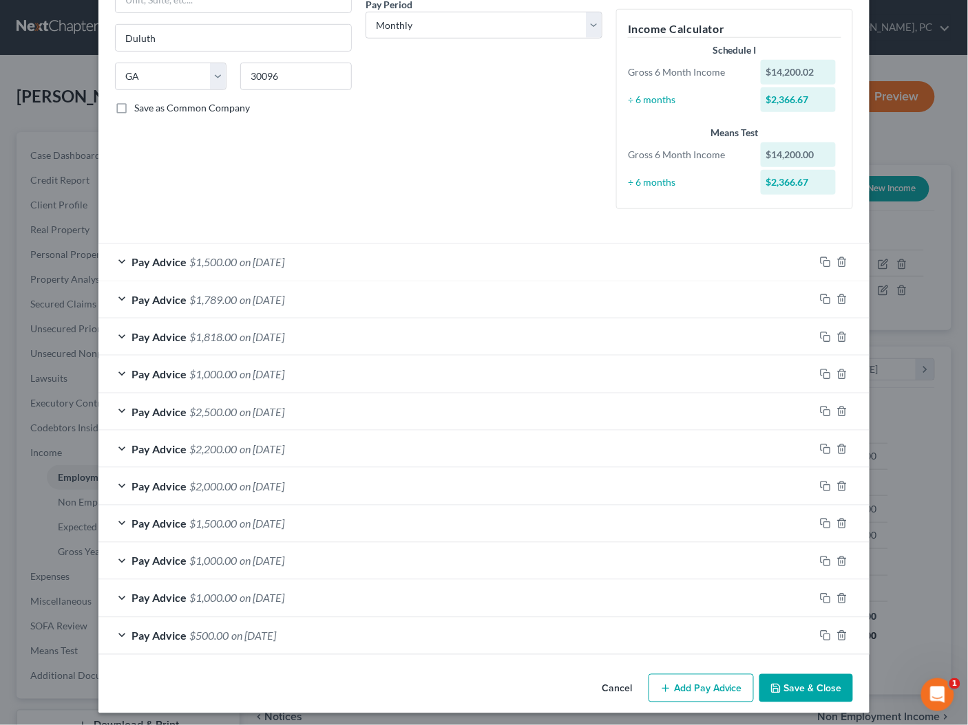
click at [323, 330] on div "Pay Advice $1,818.00 on [DATE]" at bounding box center [456, 337] width 716 height 36
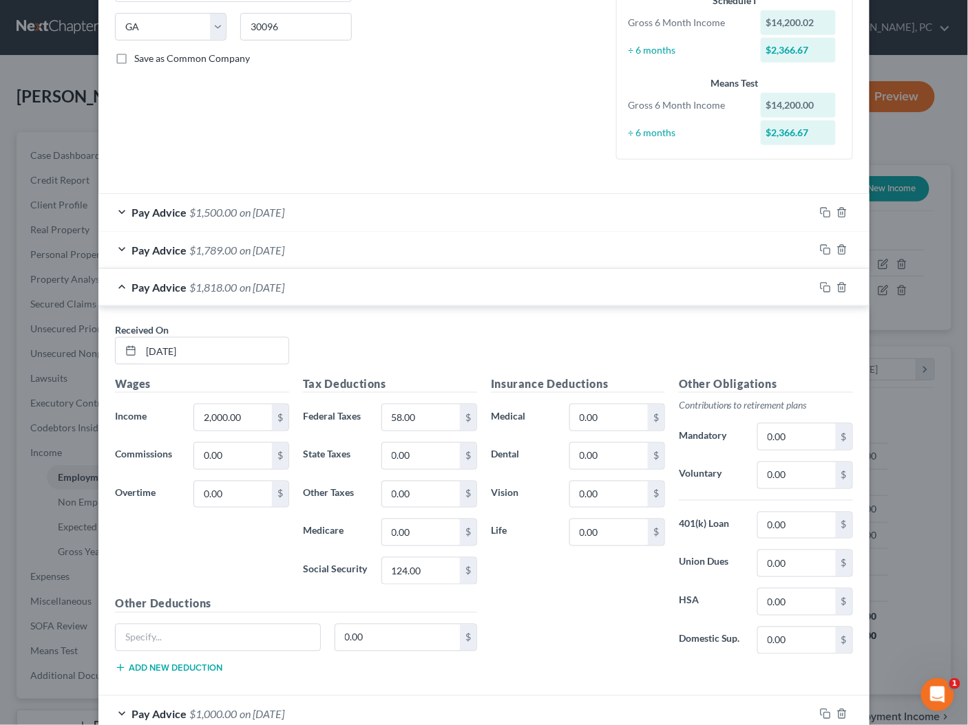
scroll to position [243, 0]
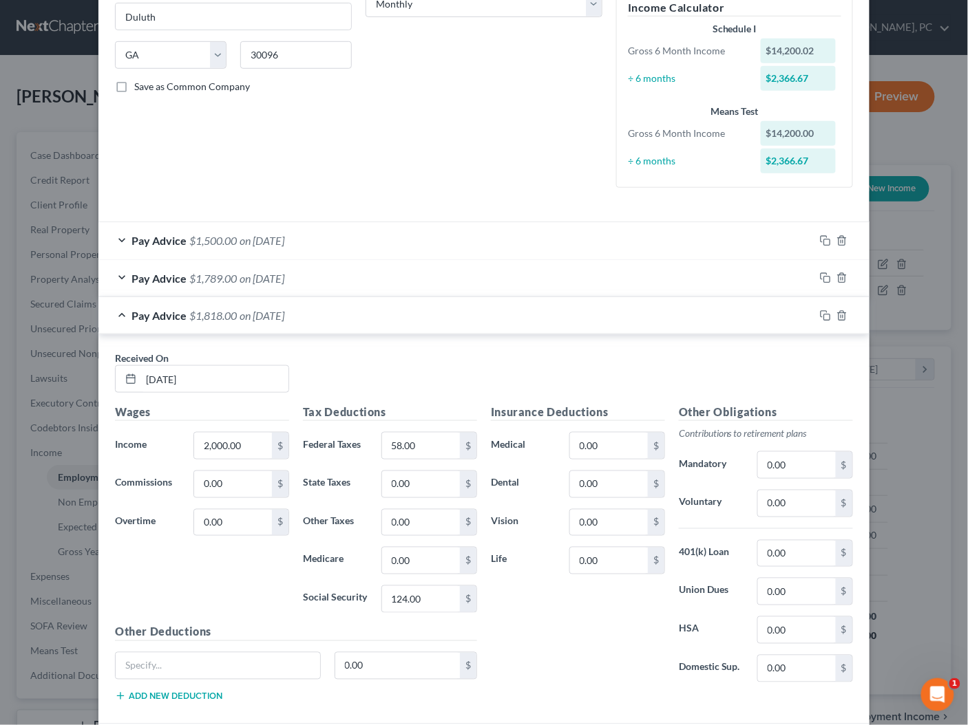
click at [333, 316] on div "Pay Advice $1,818.00 on [DATE]" at bounding box center [456, 315] width 716 height 36
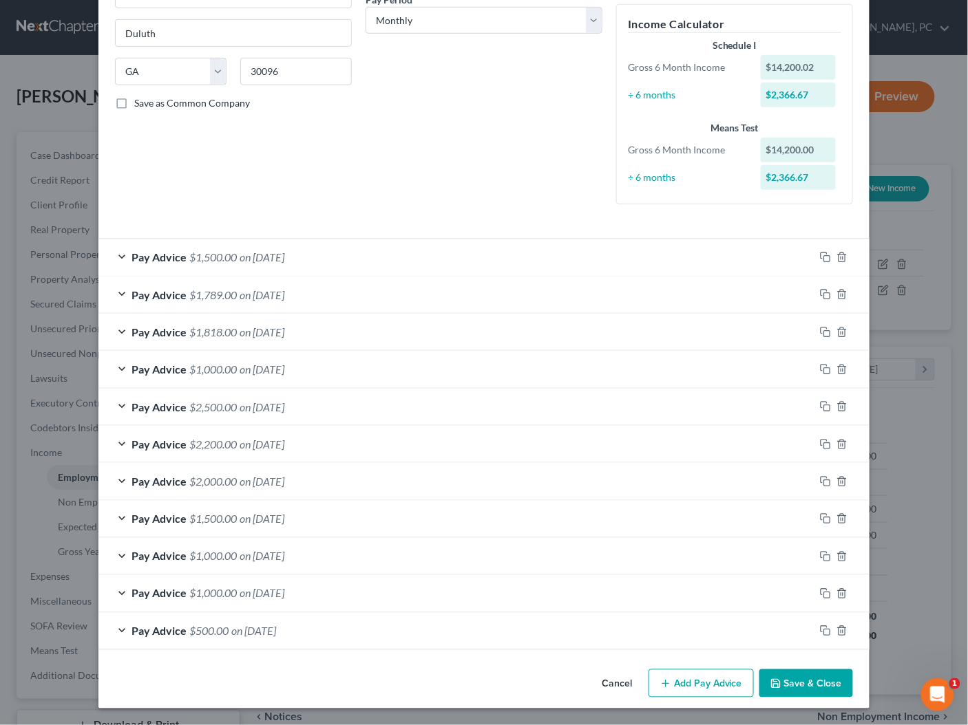
scroll to position [222, 0]
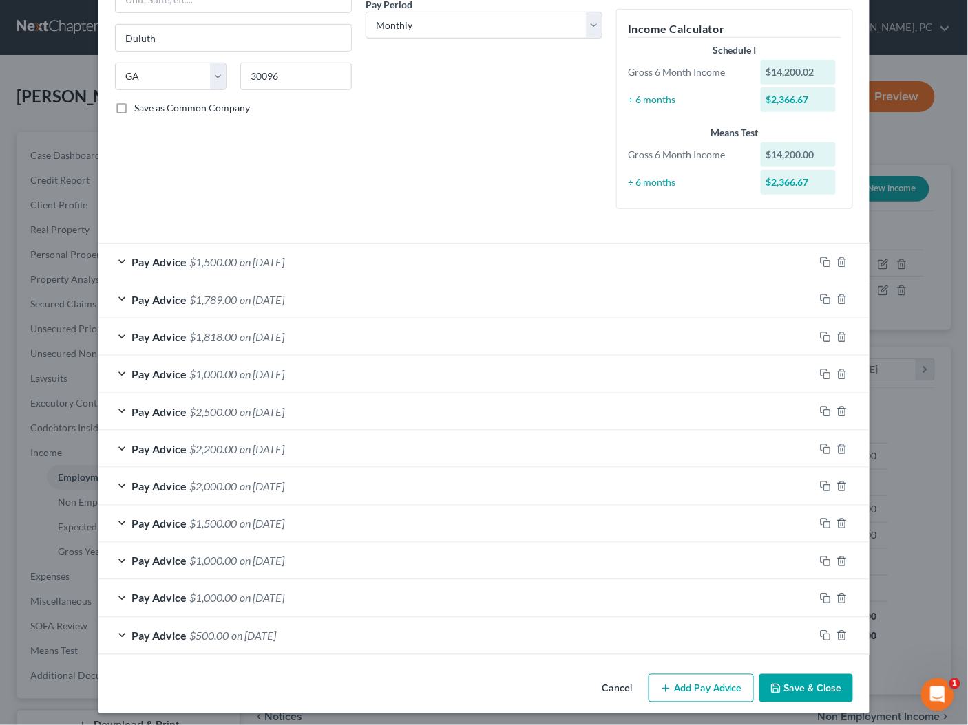
click at [795, 687] on button "Save & Close" at bounding box center [806, 688] width 94 height 29
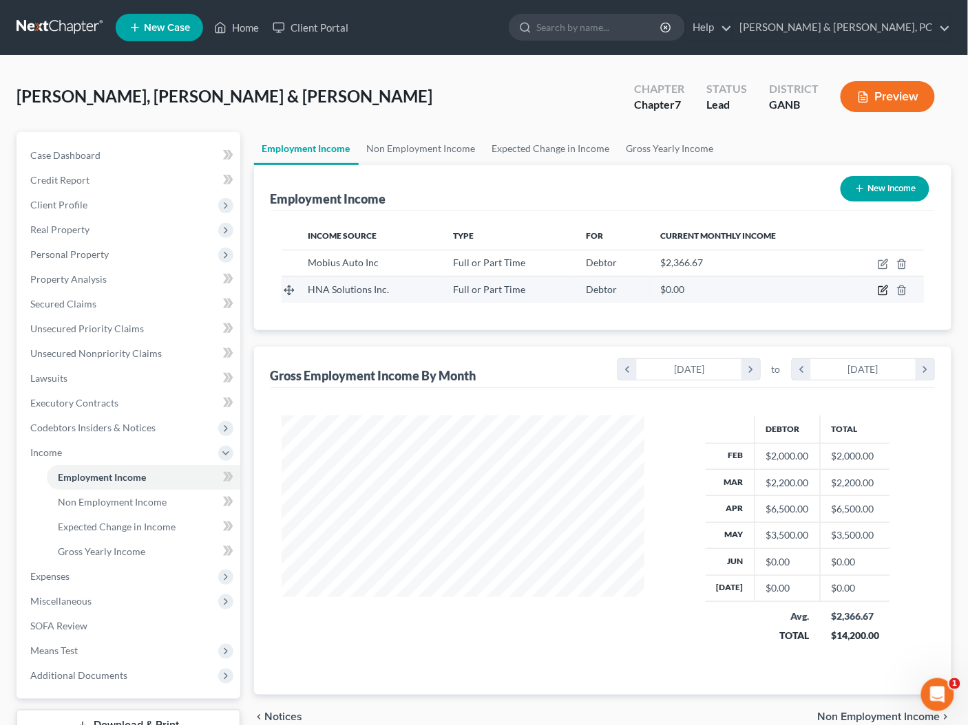
click at [884, 289] on icon "button" at bounding box center [884, 289] width 6 height 6
select select "0"
select select "10"
select select "0"
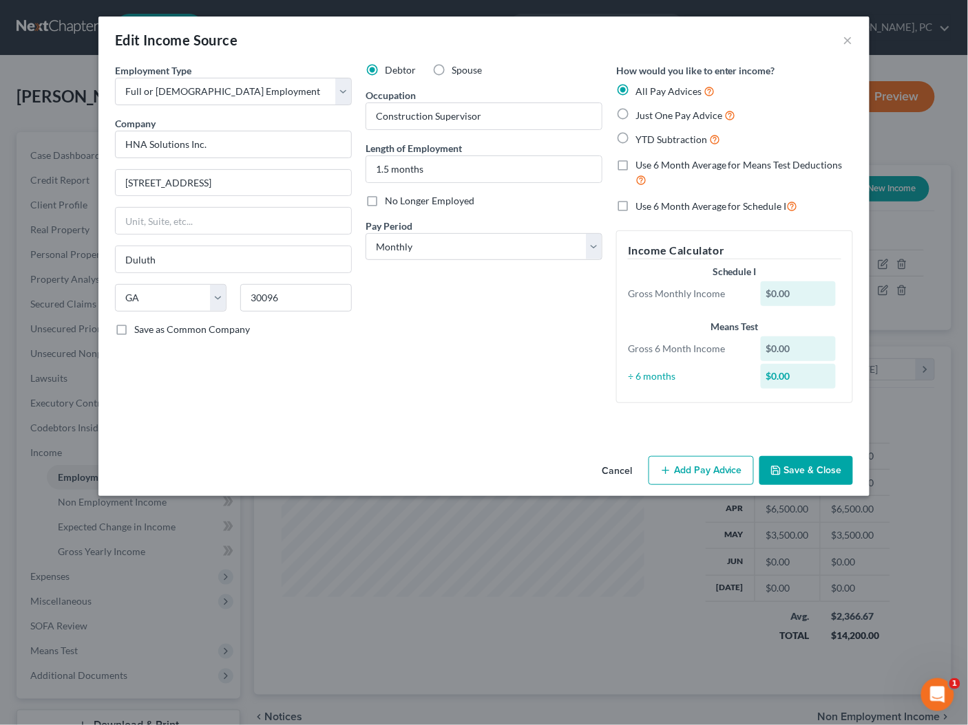
click at [705, 472] on button "Add Pay Advice" at bounding box center [700, 470] width 105 height 29
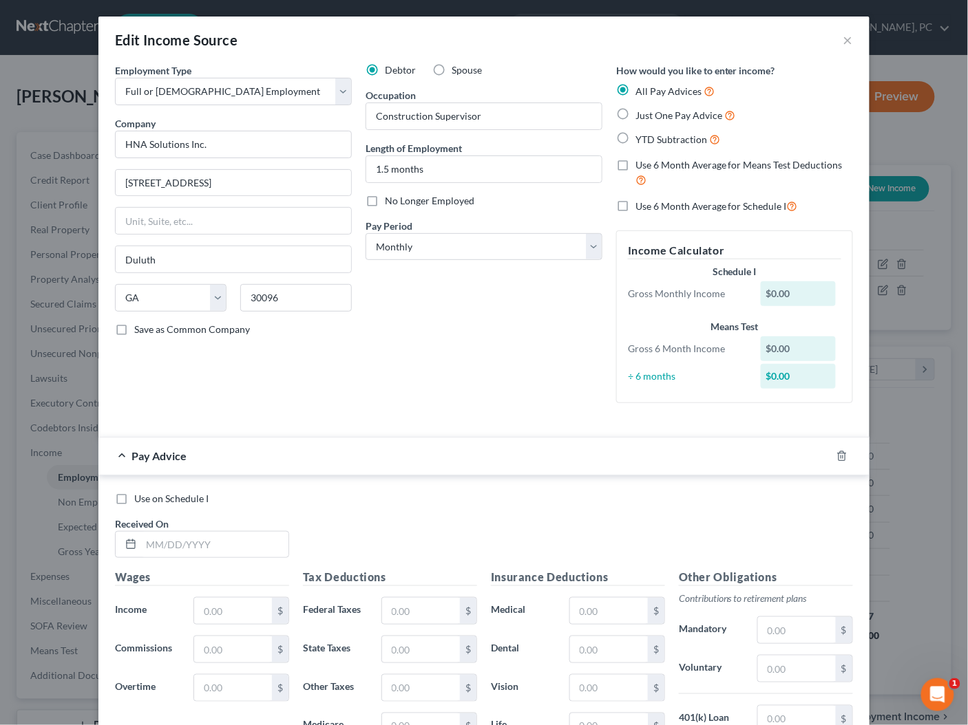
scroll to position [244, 390]
click at [220, 554] on input "text" at bounding box center [214, 545] width 147 height 26
click at [222, 546] on input "text" at bounding box center [214, 545] width 147 height 26
type input "[DATE]"
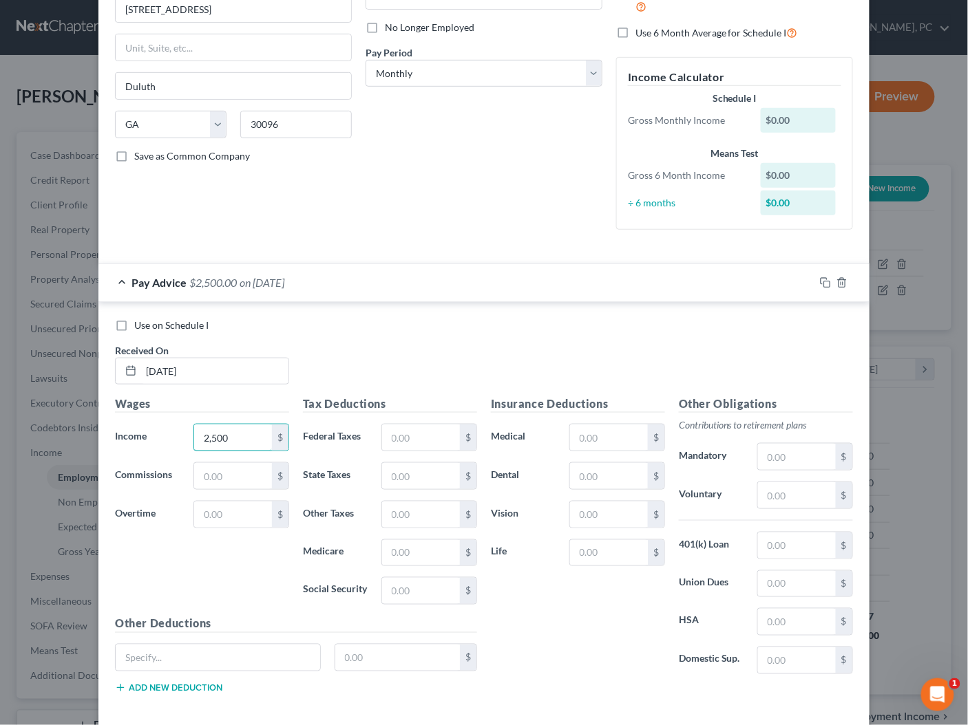
scroll to position [232, 0]
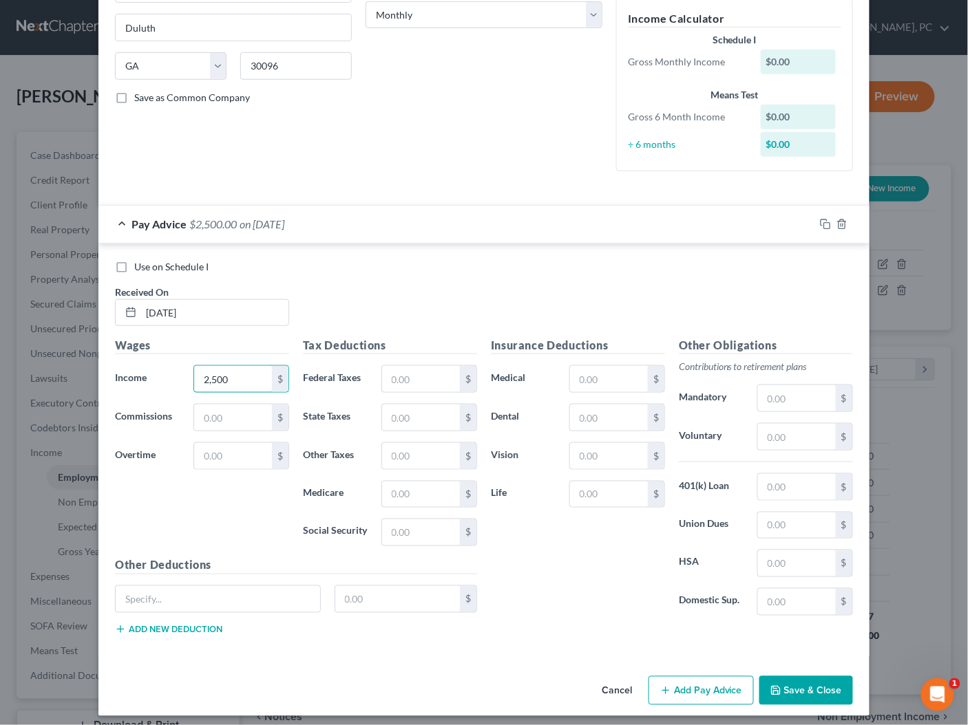
type input "2,500"
click at [700, 685] on button "Add Pay Advice" at bounding box center [700, 690] width 105 height 29
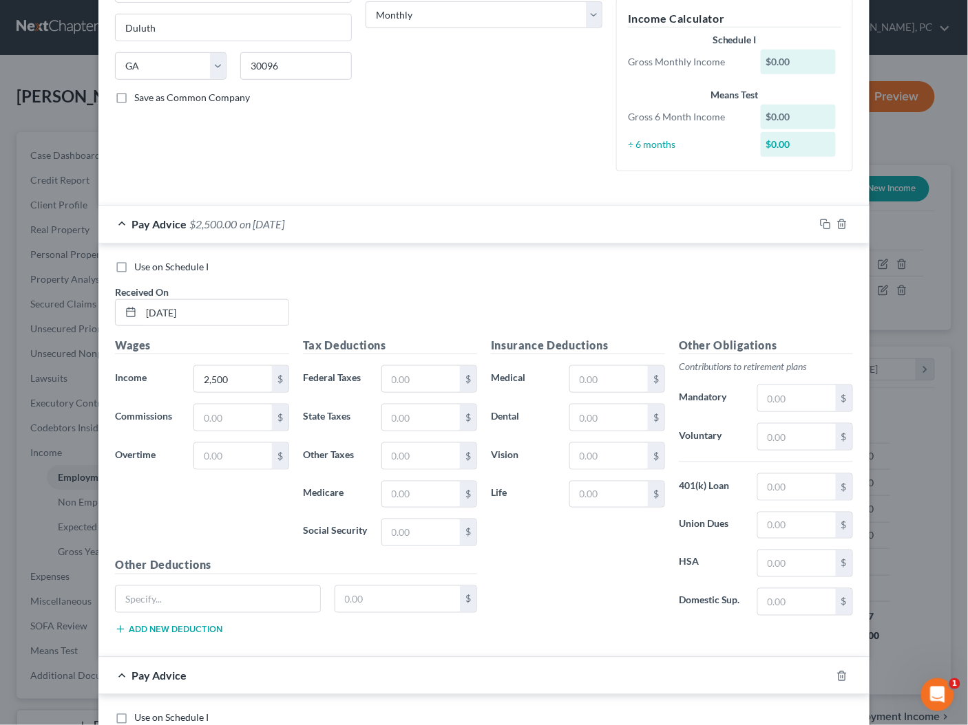
click at [440, 219] on div "Pay Advice $2,500.00 on [DATE]" at bounding box center [456, 224] width 716 height 36
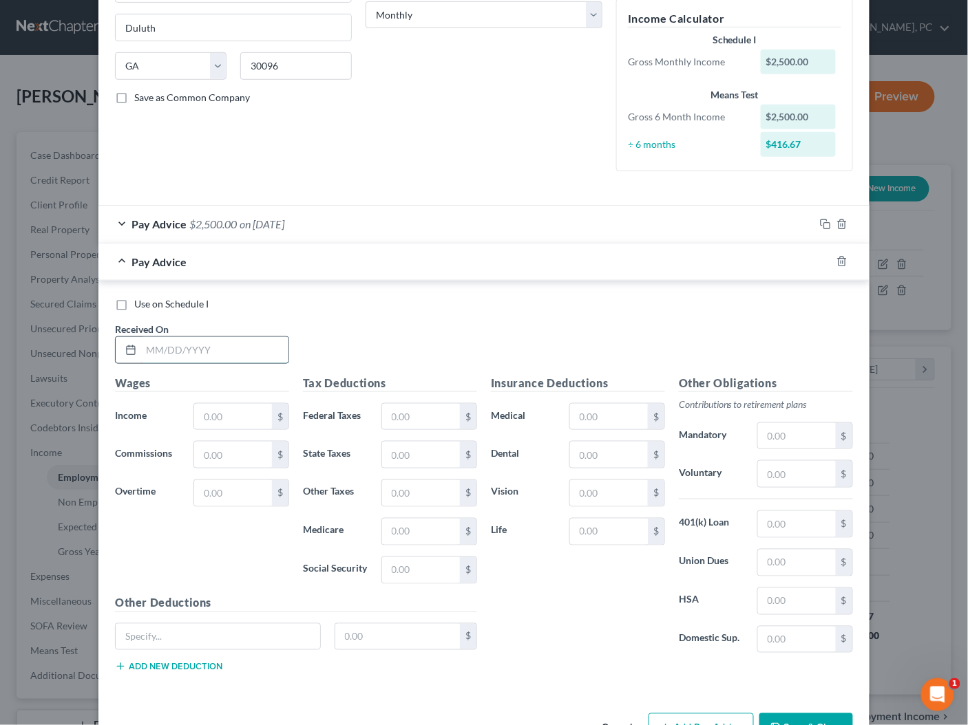
click at [224, 345] on input "text" at bounding box center [214, 350] width 147 height 26
type input "[DATE]"
type input "608"
click at [695, 714] on button "Add Pay Advice" at bounding box center [700, 728] width 105 height 29
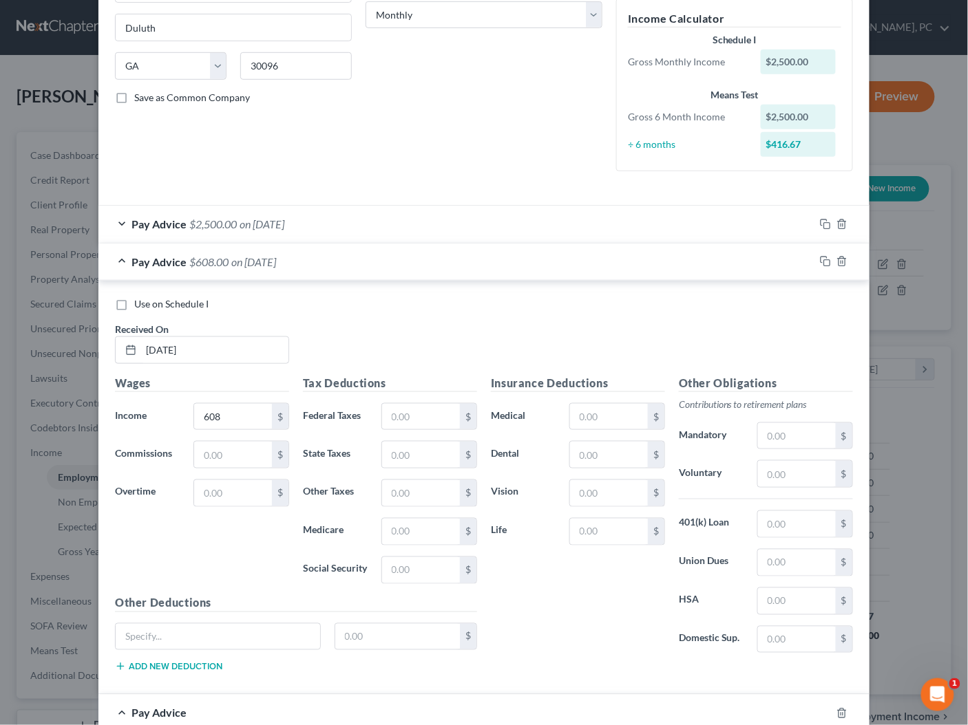
click at [346, 264] on div "Pay Advice $608.00 on [DATE]" at bounding box center [456, 262] width 716 height 36
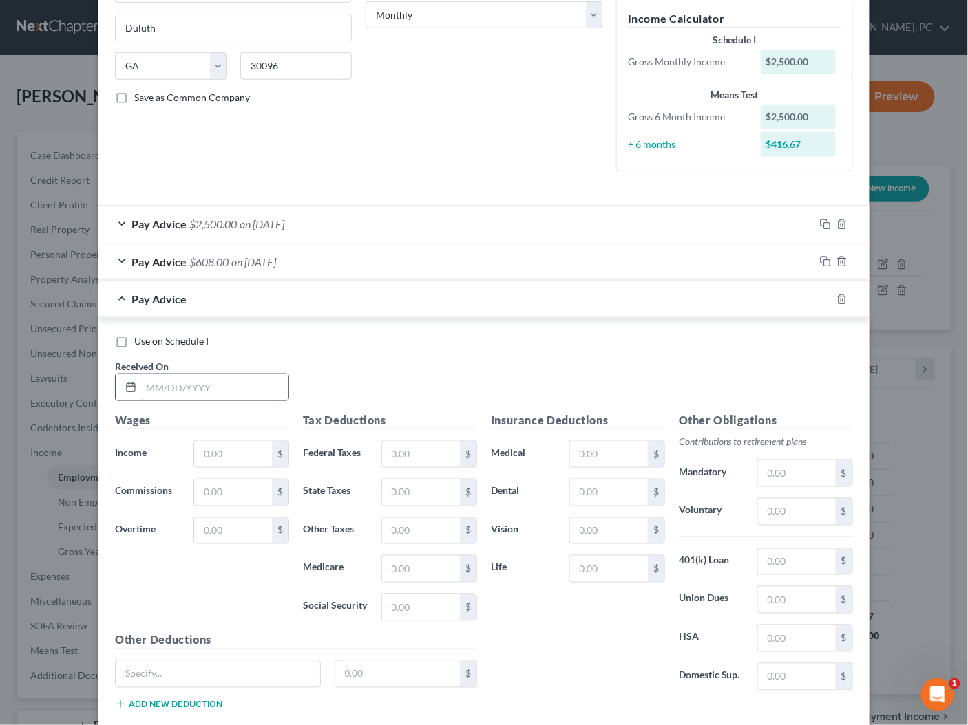
click at [252, 374] on input "text" at bounding box center [214, 387] width 147 height 26
type input "[DATE]"
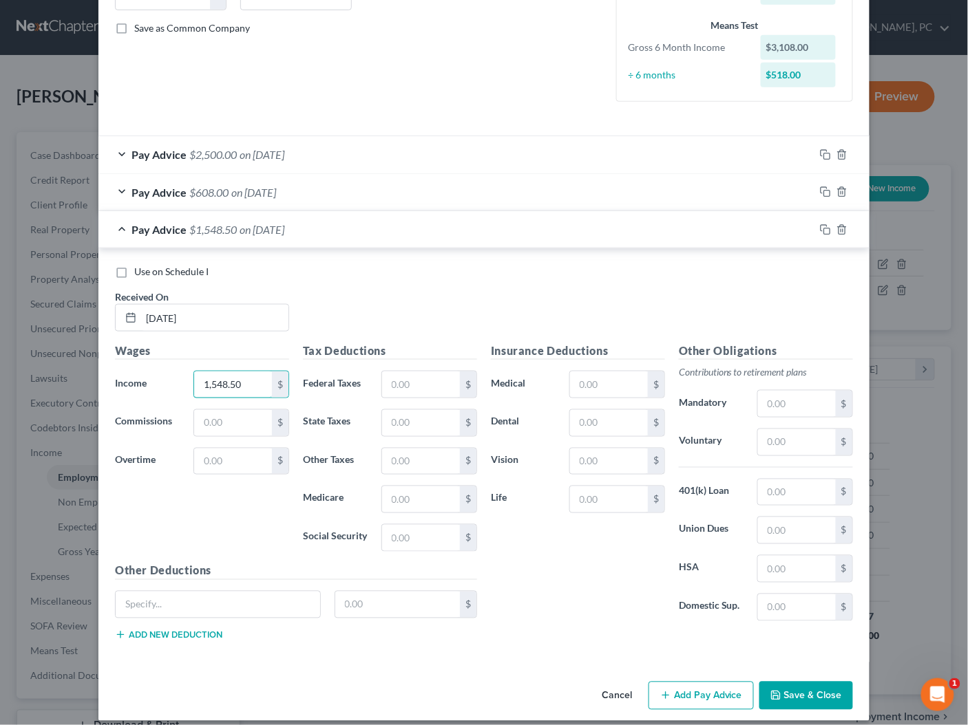
scroll to position [306, 0]
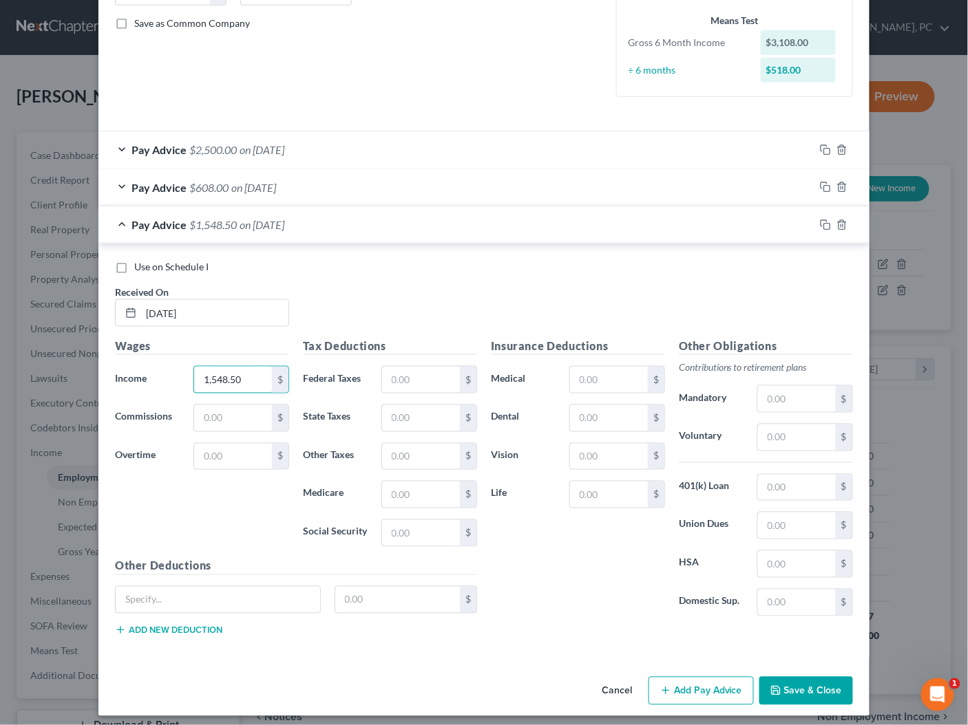
type input "1,548.50"
click at [695, 677] on button "Add Pay Advice" at bounding box center [700, 691] width 105 height 29
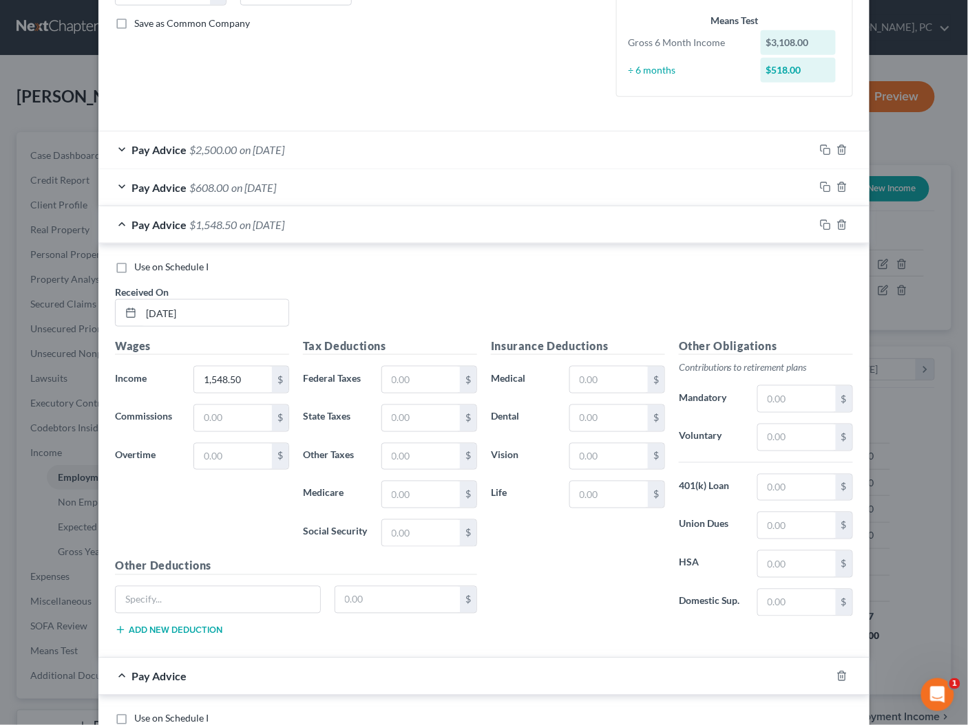
click at [451, 224] on div "Pay Advice $1,548.50 on [DATE]" at bounding box center [456, 224] width 716 height 36
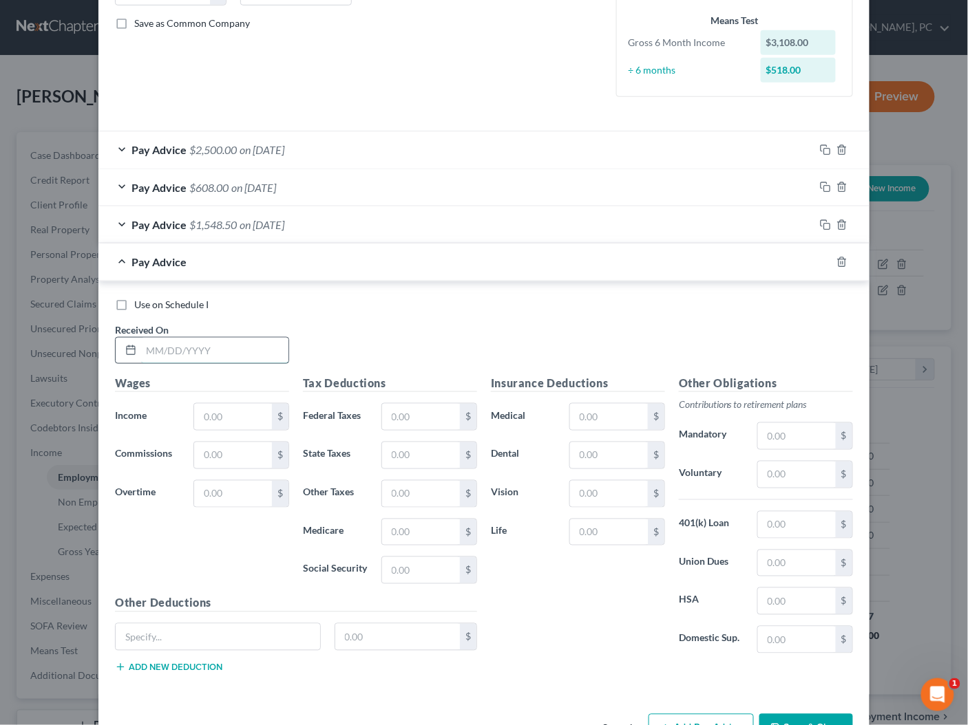
click at [256, 348] on input "text" at bounding box center [214, 351] width 147 height 26
type input "[DATE]"
type input "2,090"
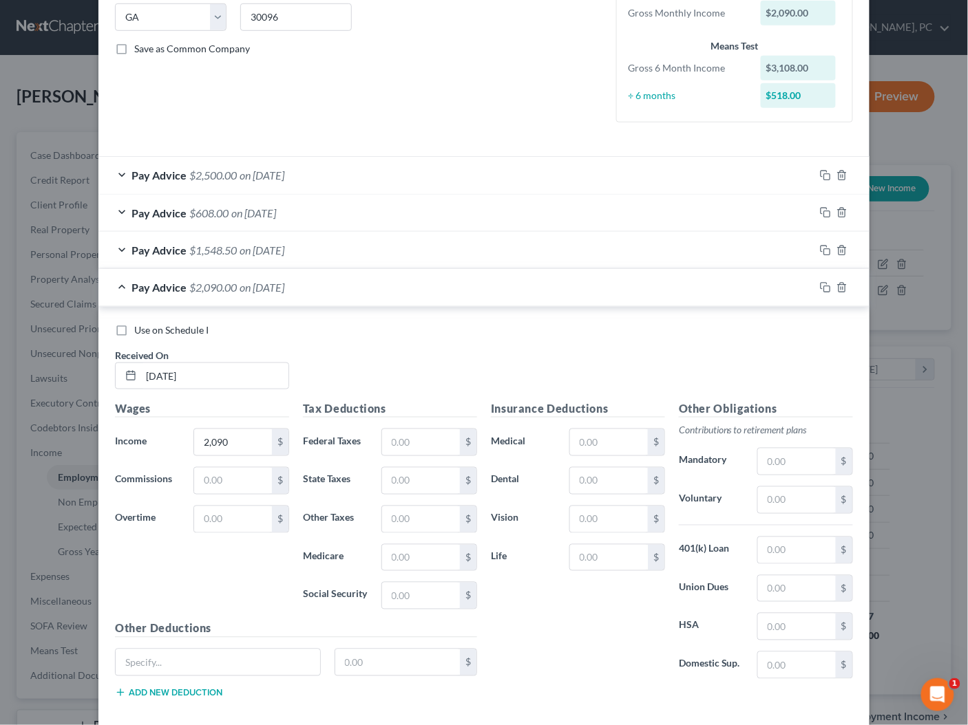
scroll to position [343, 0]
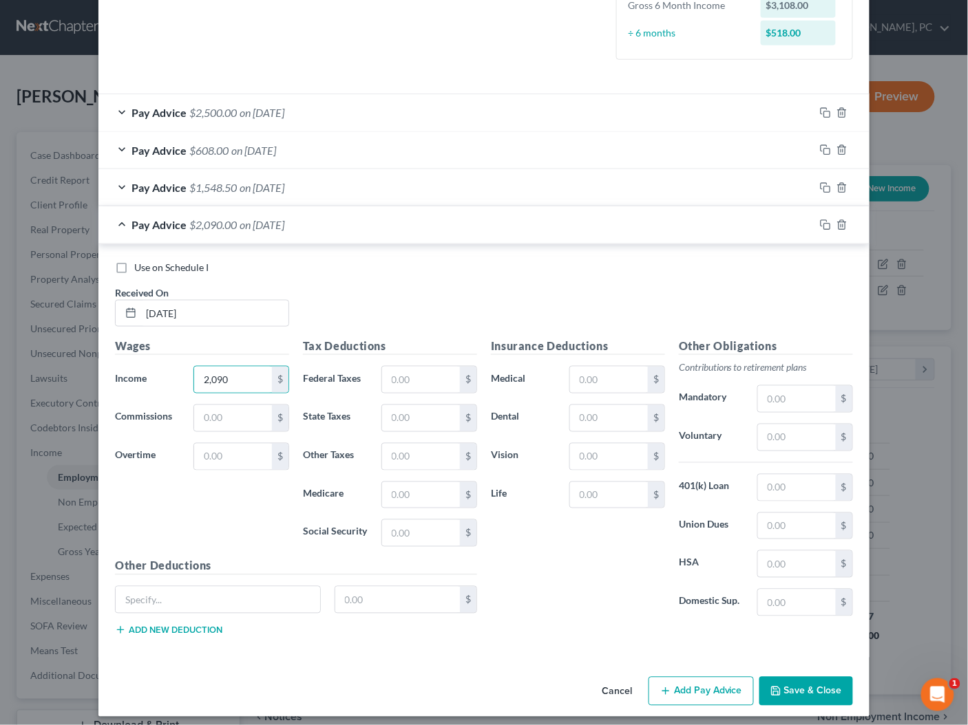
click at [683, 677] on button "Add Pay Advice" at bounding box center [700, 691] width 105 height 29
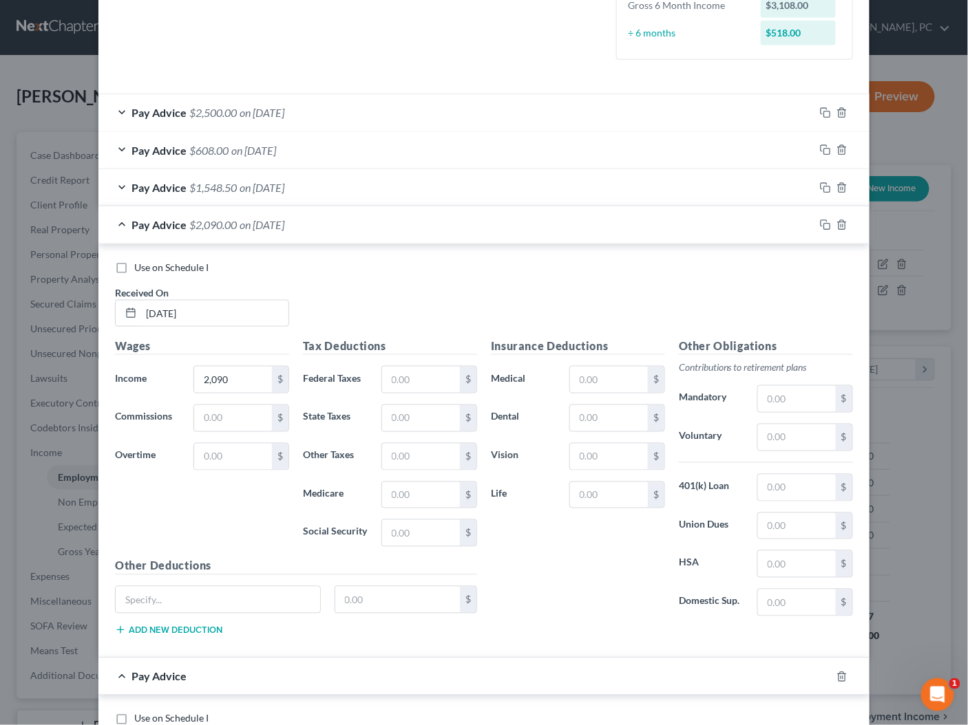
click at [343, 218] on div "Pay Advice $2,090.00 on [DATE]" at bounding box center [456, 224] width 716 height 36
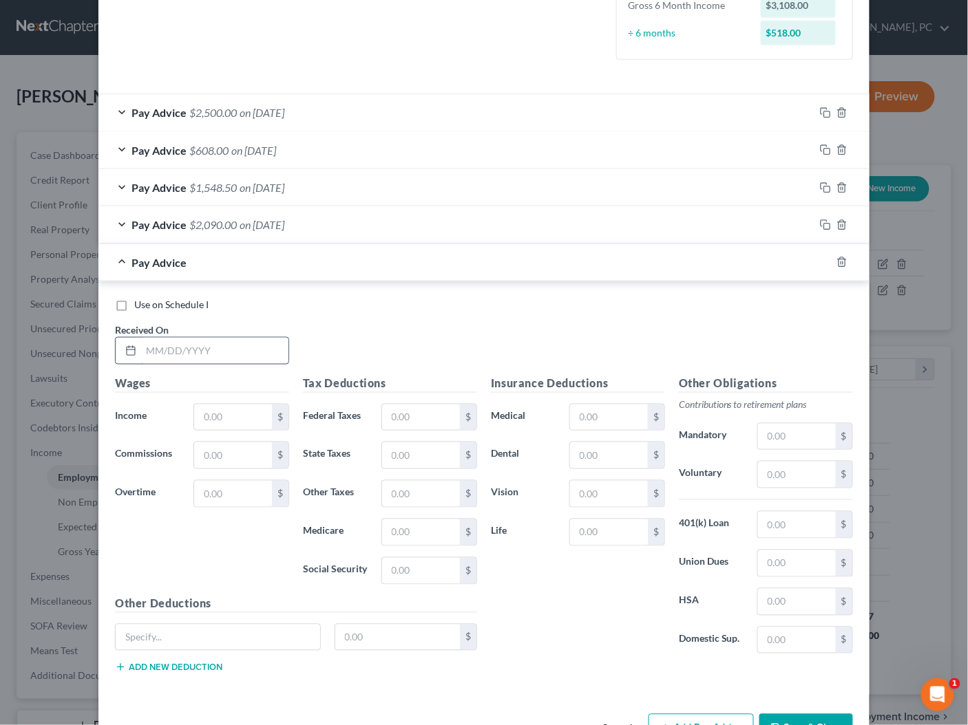
click at [250, 352] on input "text" at bounding box center [214, 351] width 147 height 26
type input "[DATE]"
type input "1,526.50"
click at [659, 569] on div "Insurance Deductions Medical $ Dental $ Vision $ Life $" at bounding box center [578, 521] width 188 height 290
click at [795, 714] on button "Save & Close" at bounding box center [806, 728] width 94 height 29
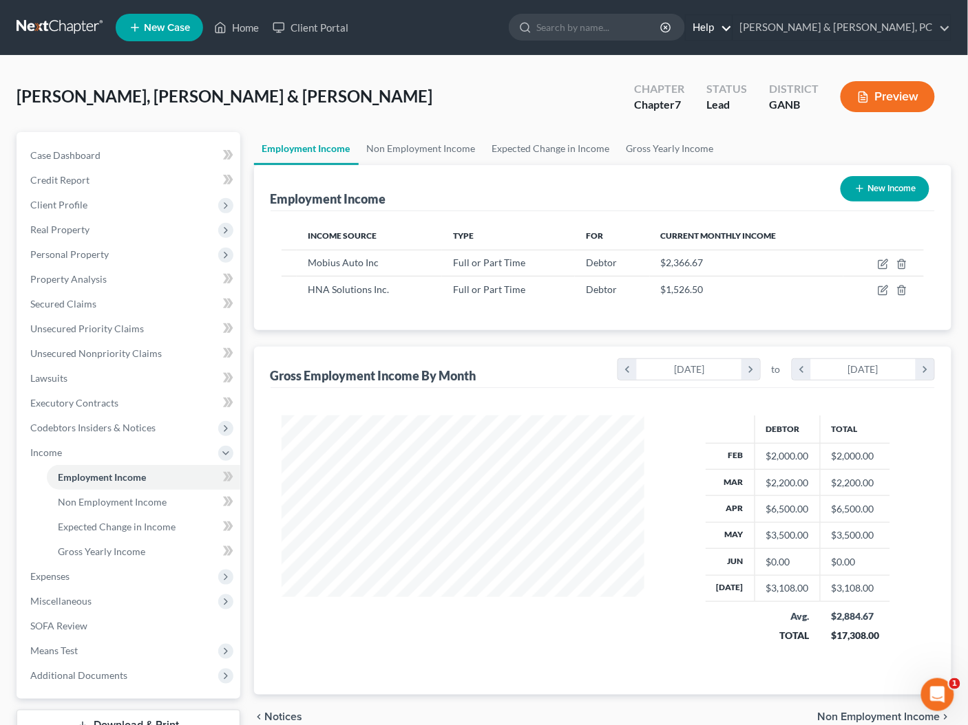
scroll to position [12, 0]
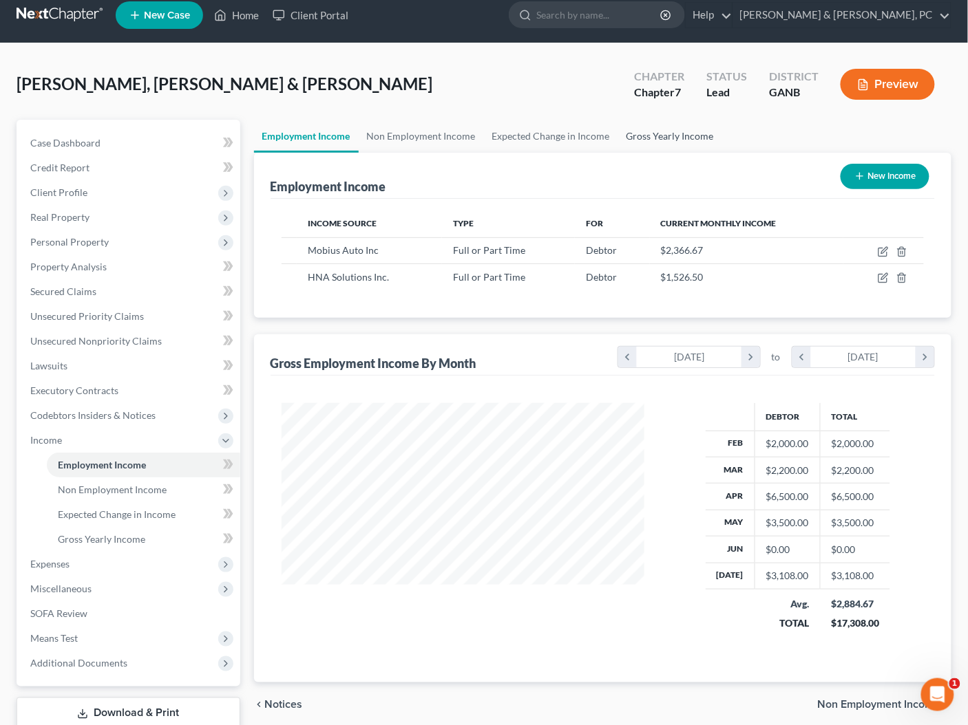
click at [667, 139] on link "Gross Yearly Income" at bounding box center [670, 136] width 104 height 33
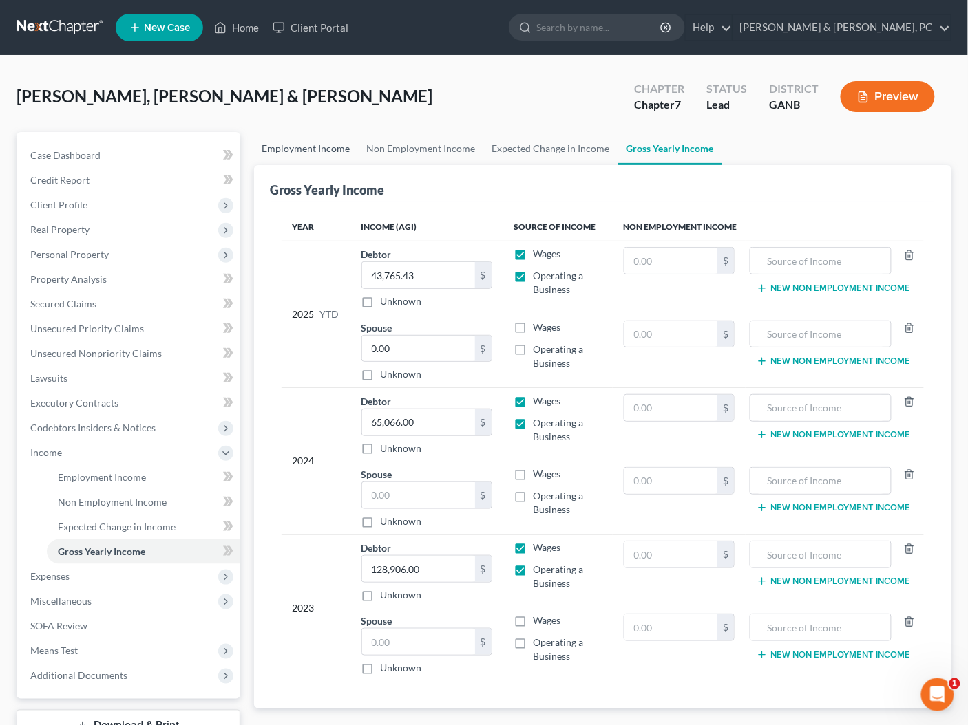
click at [299, 153] on link "Employment Income" at bounding box center [306, 148] width 105 height 33
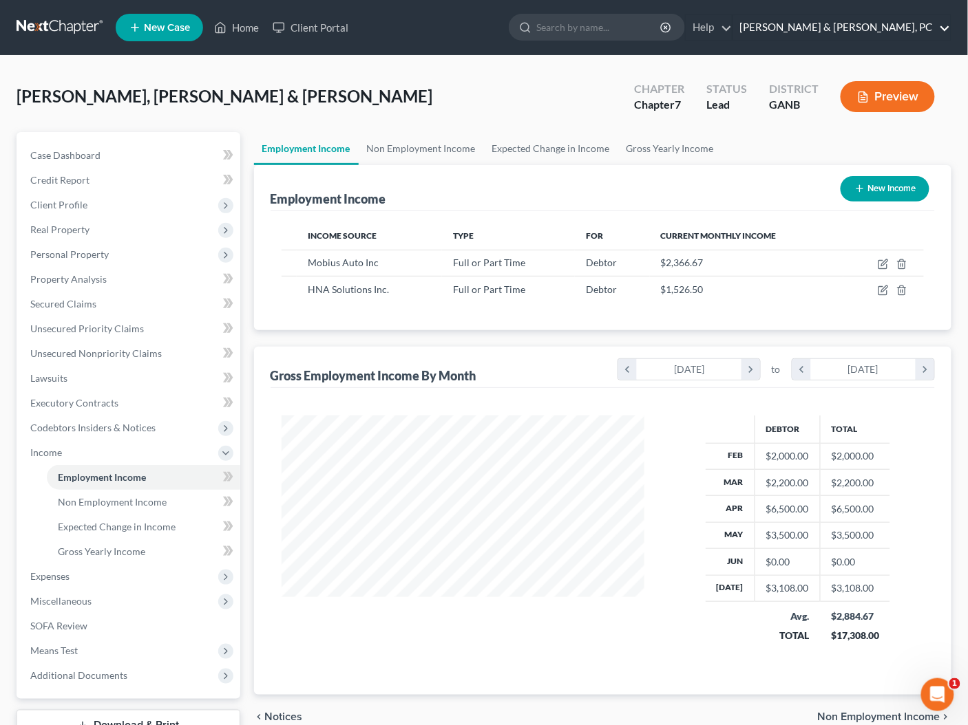
click at [941, 30] on link "[PERSON_NAME] & [PERSON_NAME], PC" at bounding box center [841, 27] width 217 height 25
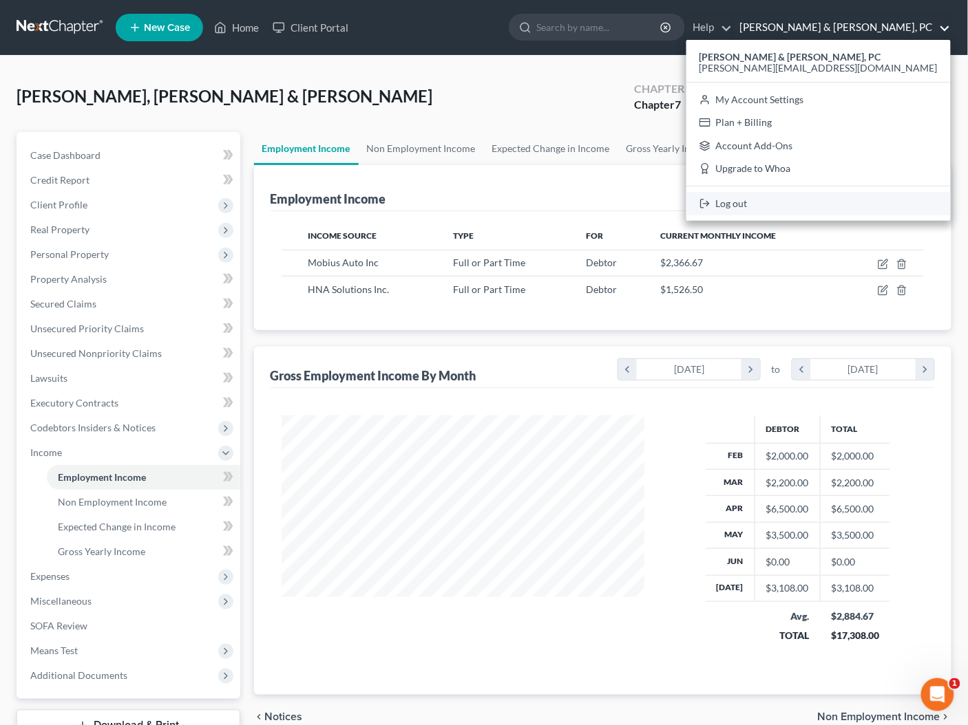
click at [864, 205] on link "Log out" at bounding box center [818, 203] width 264 height 23
